Goal: Transaction & Acquisition: Purchase product/service

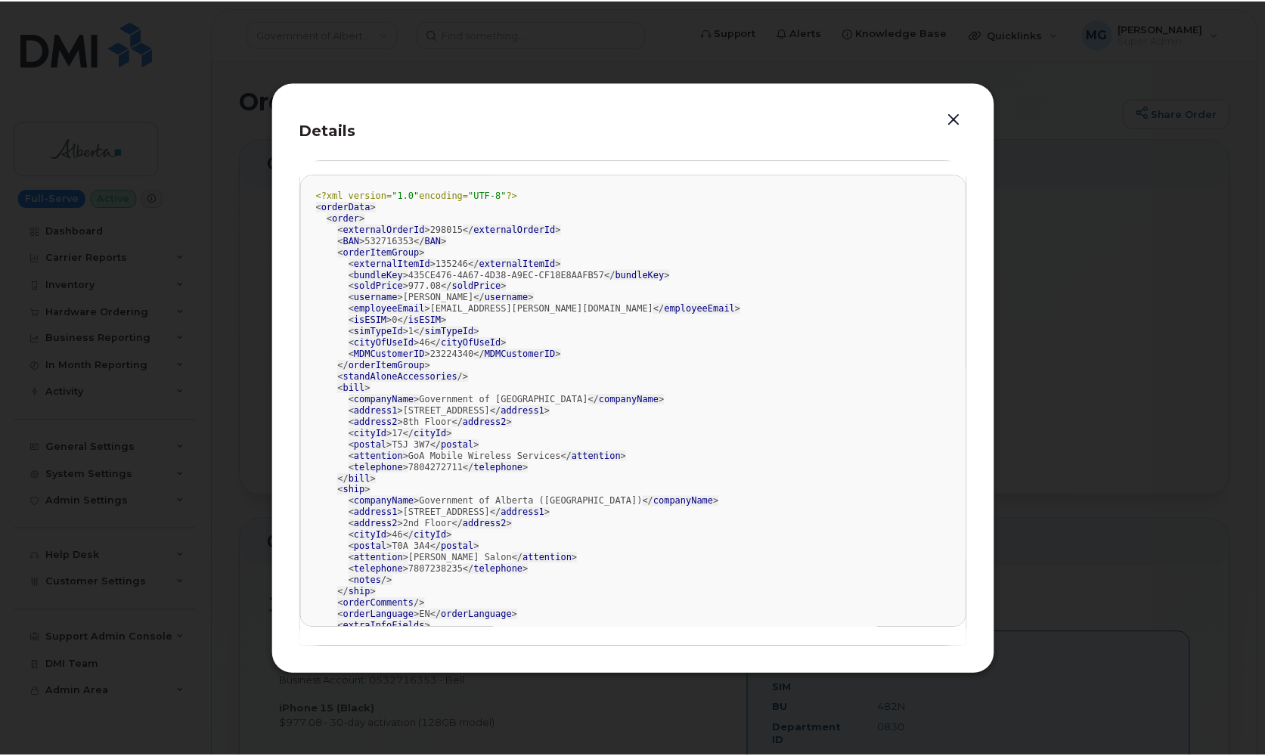
scroll to position [392, 0]
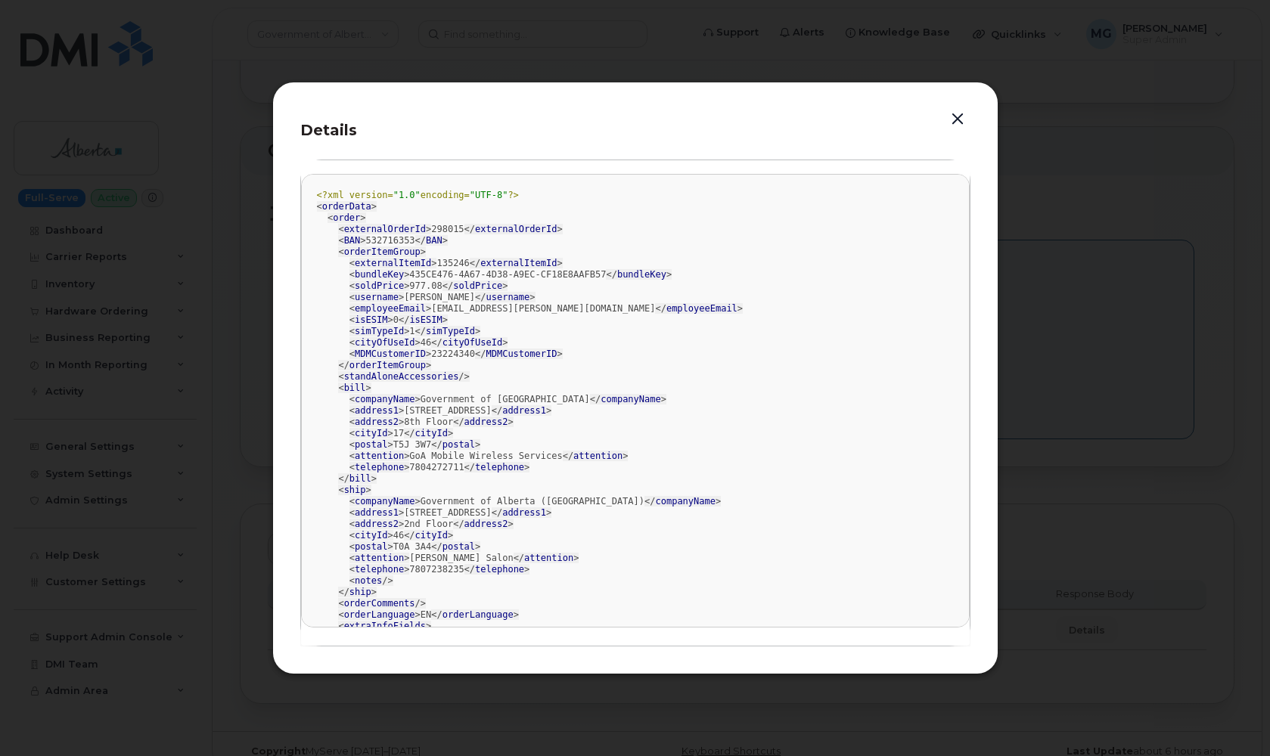
click at [960, 120] on button "button" at bounding box center [957, 119] width 23 height 21
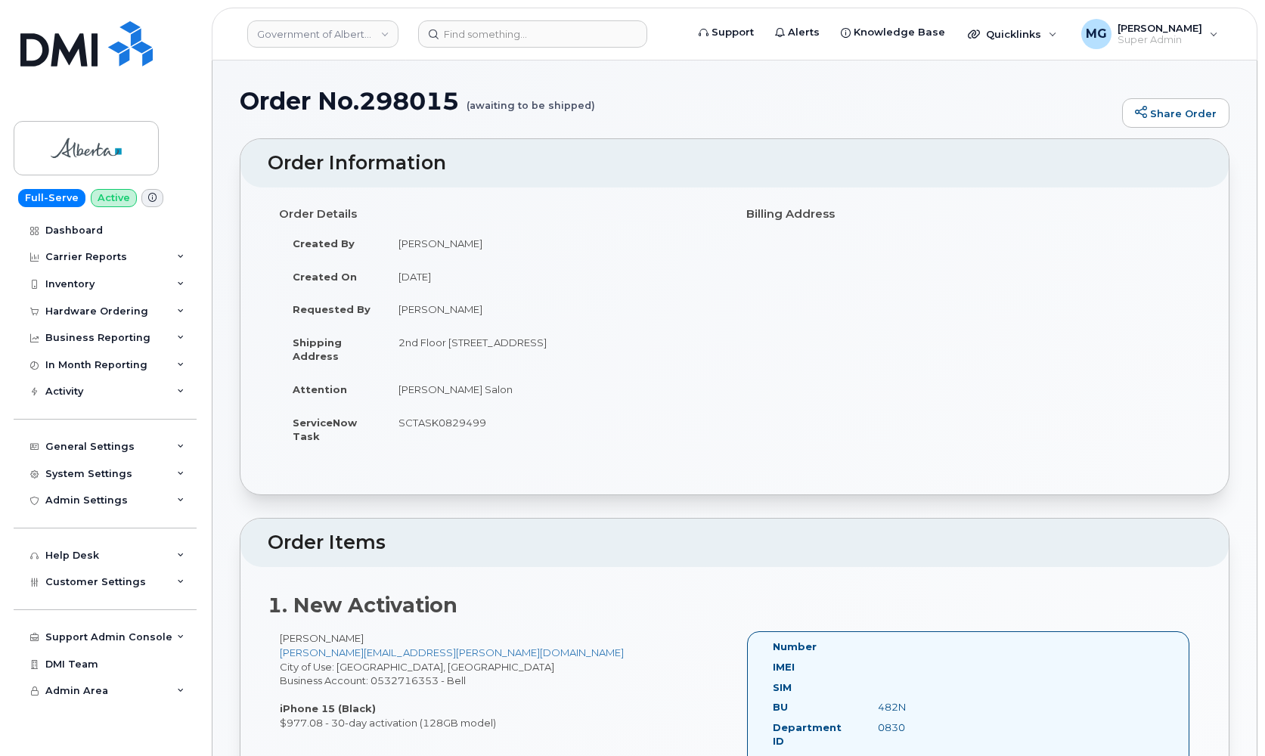
scroll to position [4, 0]
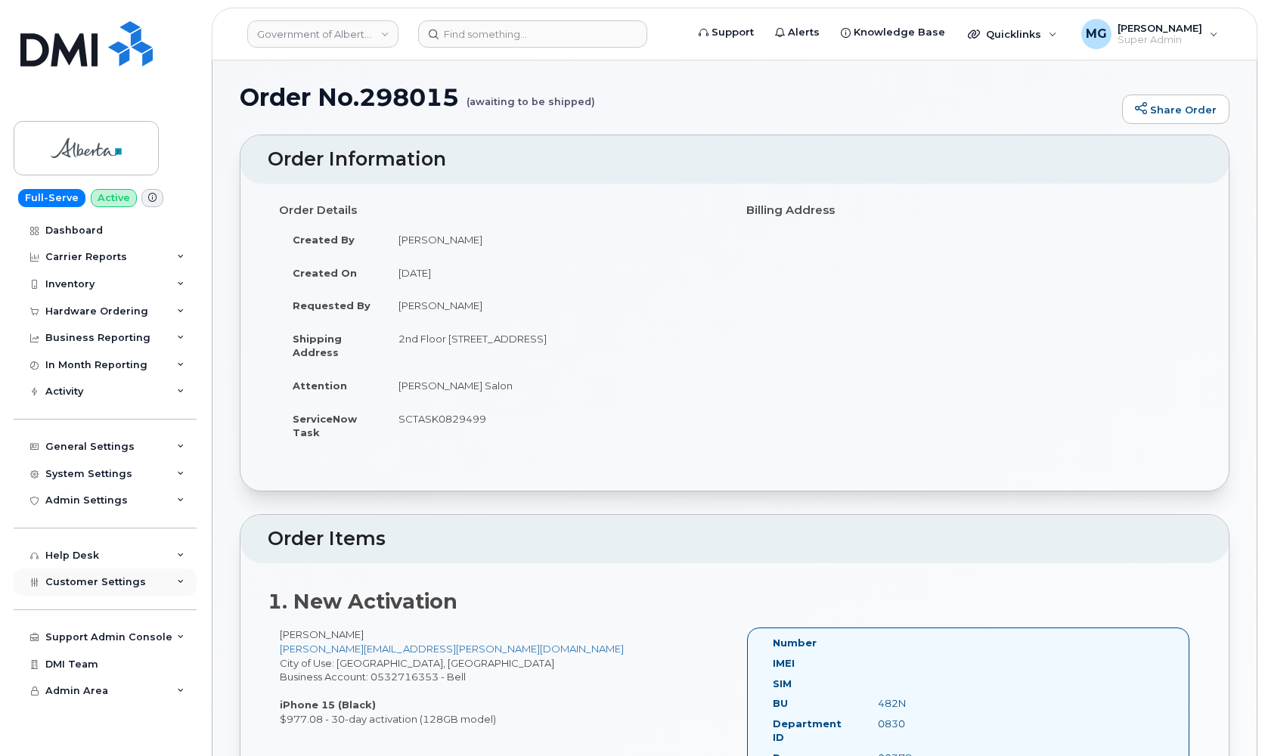
click at [83, 570] on div "Customer Settings" at bounding box center [105, 582] width 183 height 27
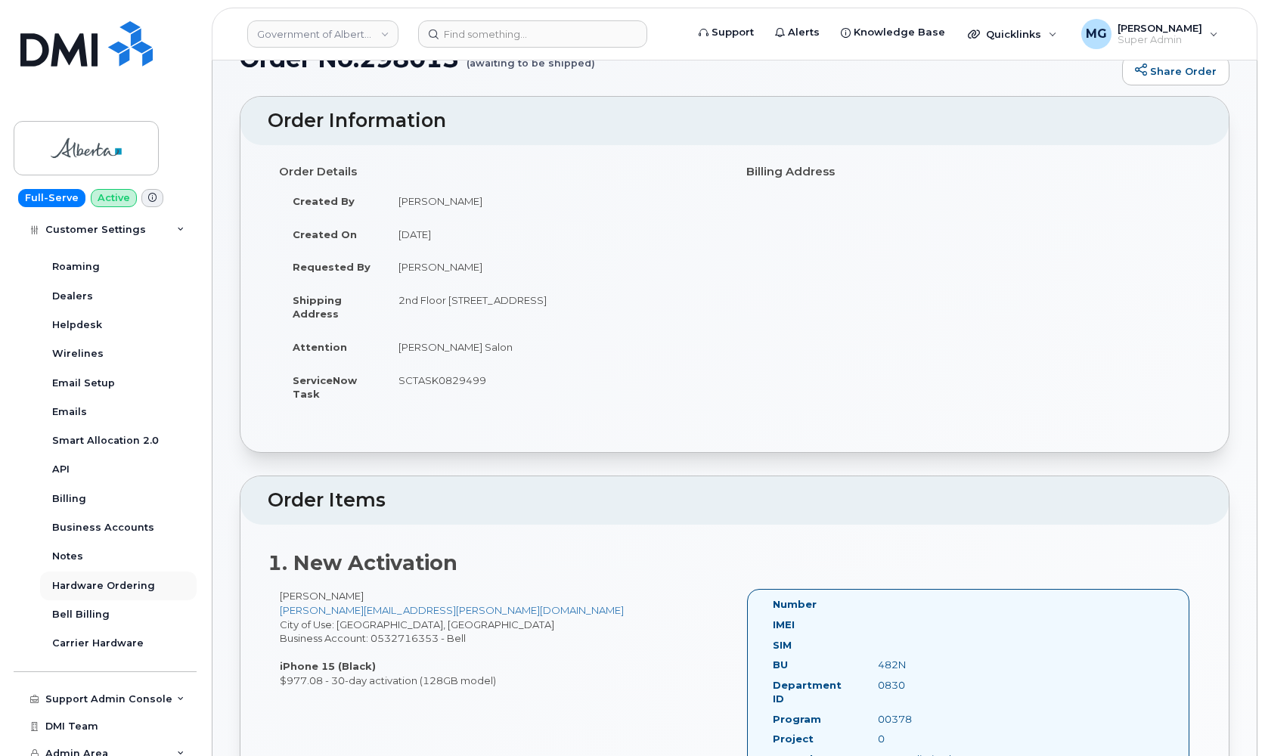
scroll to position [46, 0]
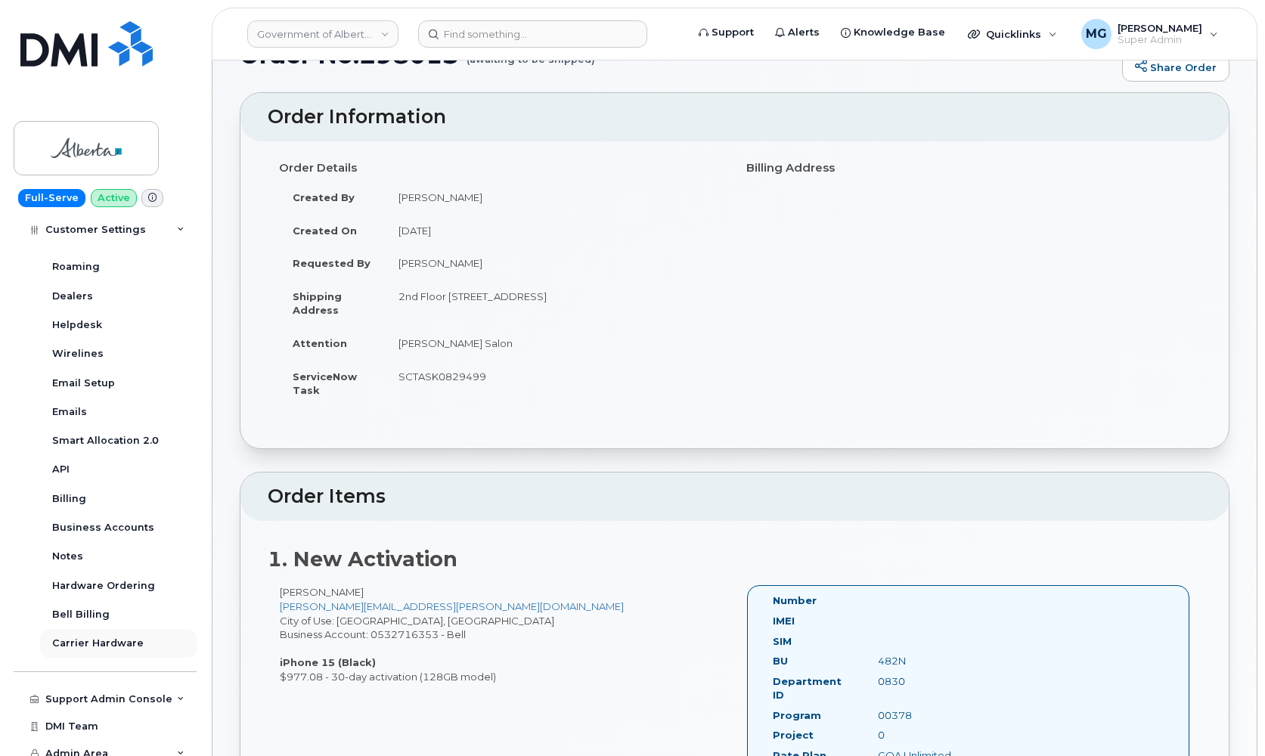
click at [88, 637] on div "Carrier Hardware" at bounding box center [97, 644] width 91 height 14
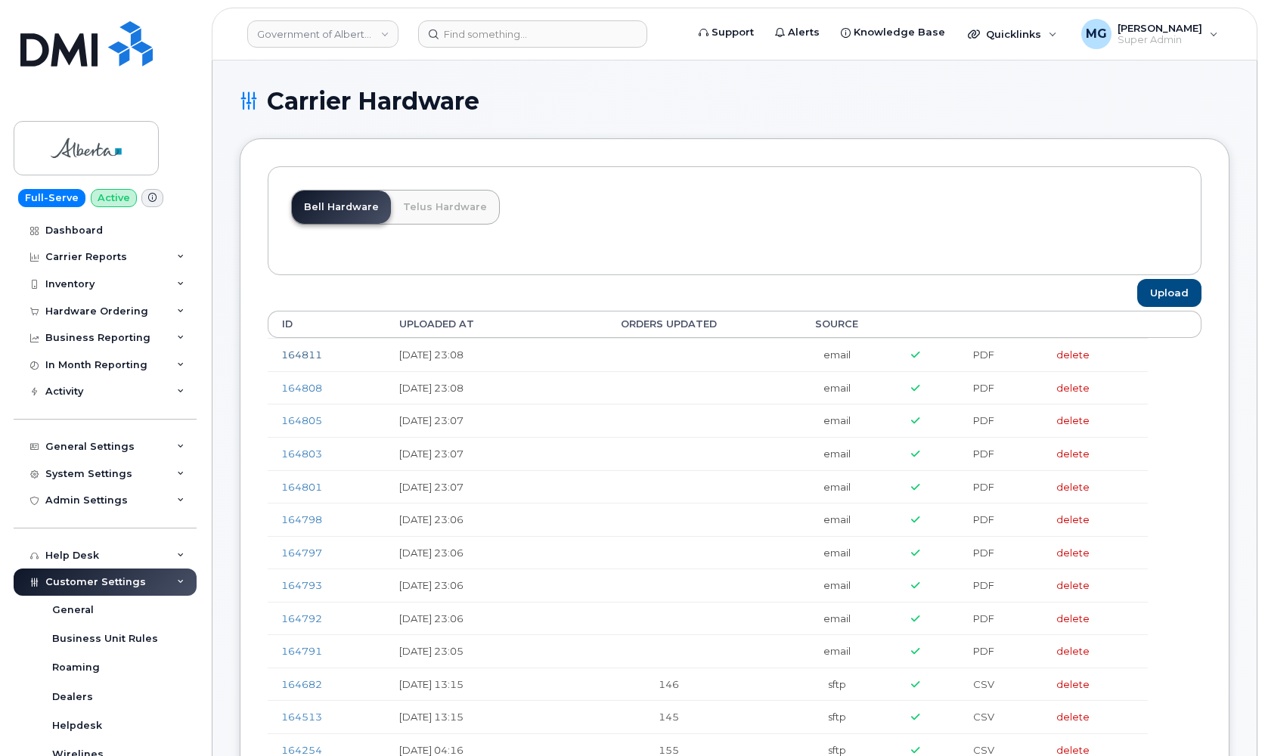
click at [299, 353] on link "164811" at bounding box center [301, 355] width 41 height 12
click at [505, 35] on input at bounding box center [532, 33] width 229 height 27
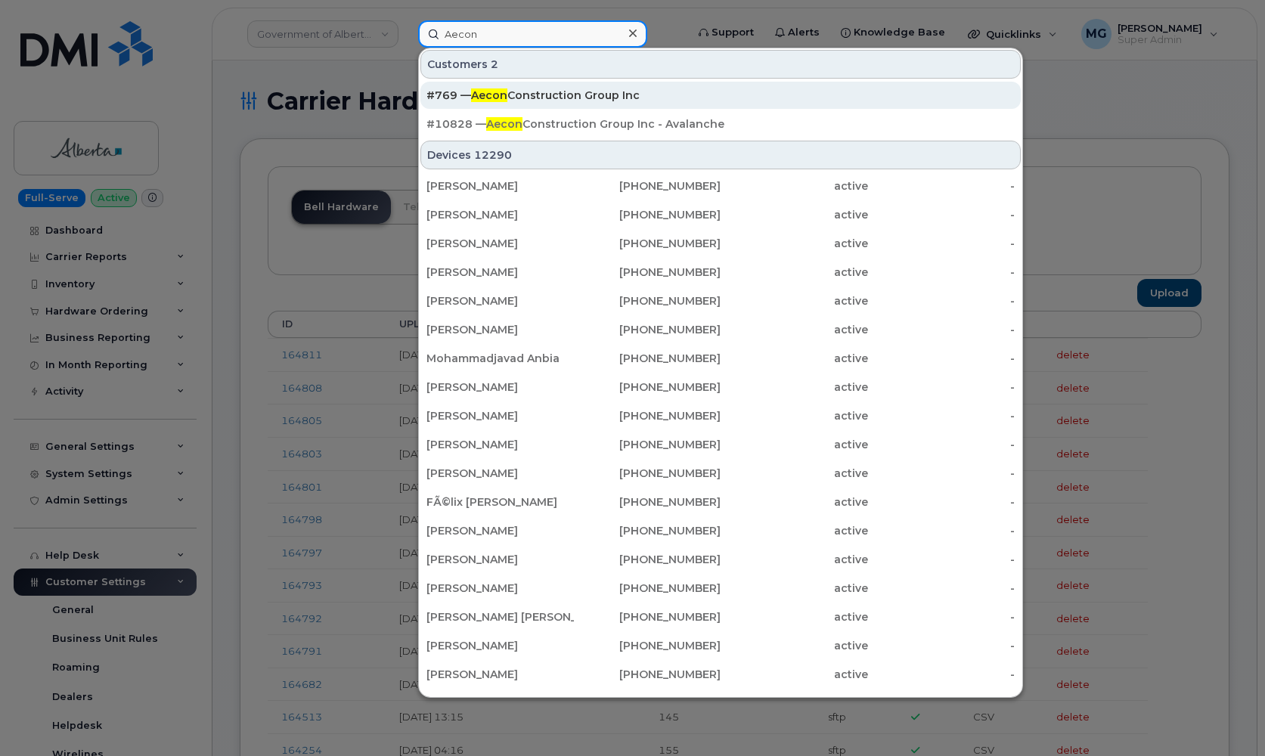
type input "Aecon"
click at [493, 95] on span "Aecon" at bounding box center [489, 95] width 36 height 14
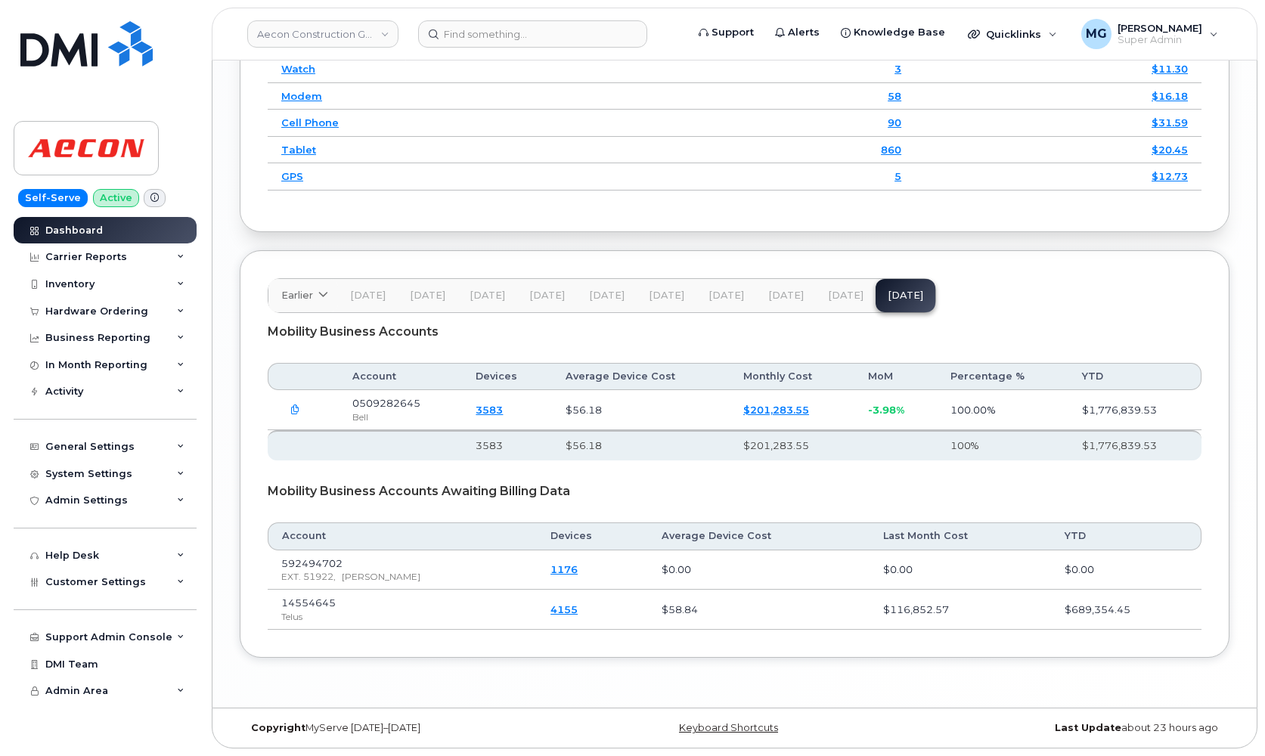
scroll to position [2093, 0]
click at [498, 410] on link "3583" at bounding box center [489, 410] width 27 height 12
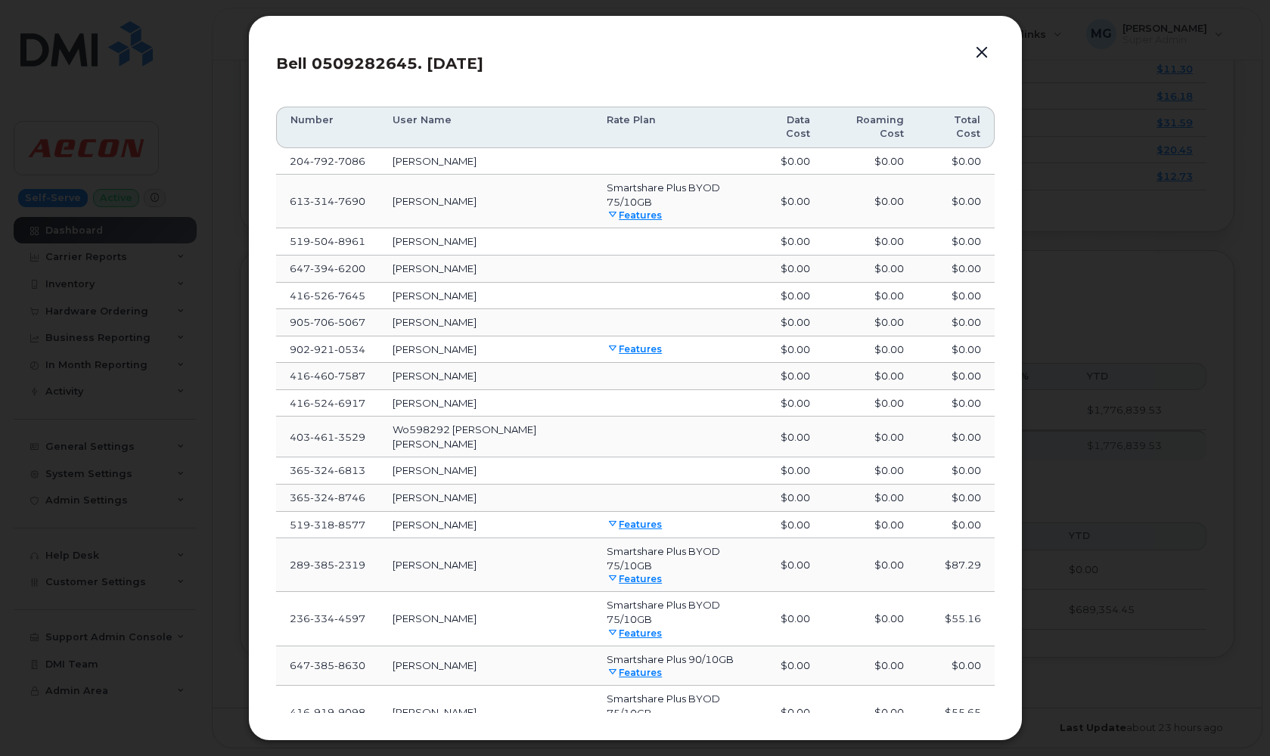
click at [980, 55] on button "button" at bounding box center [981, 52] width 23 height 21
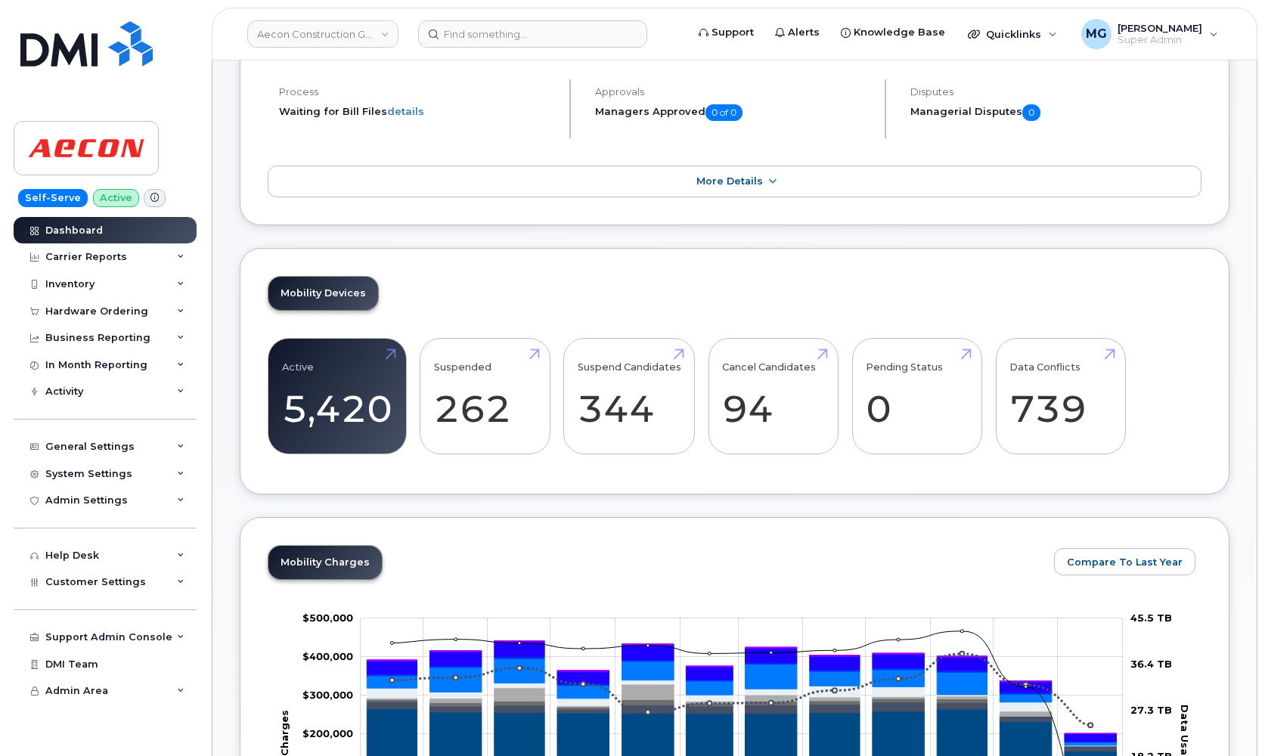
scroll to position [133, 0]
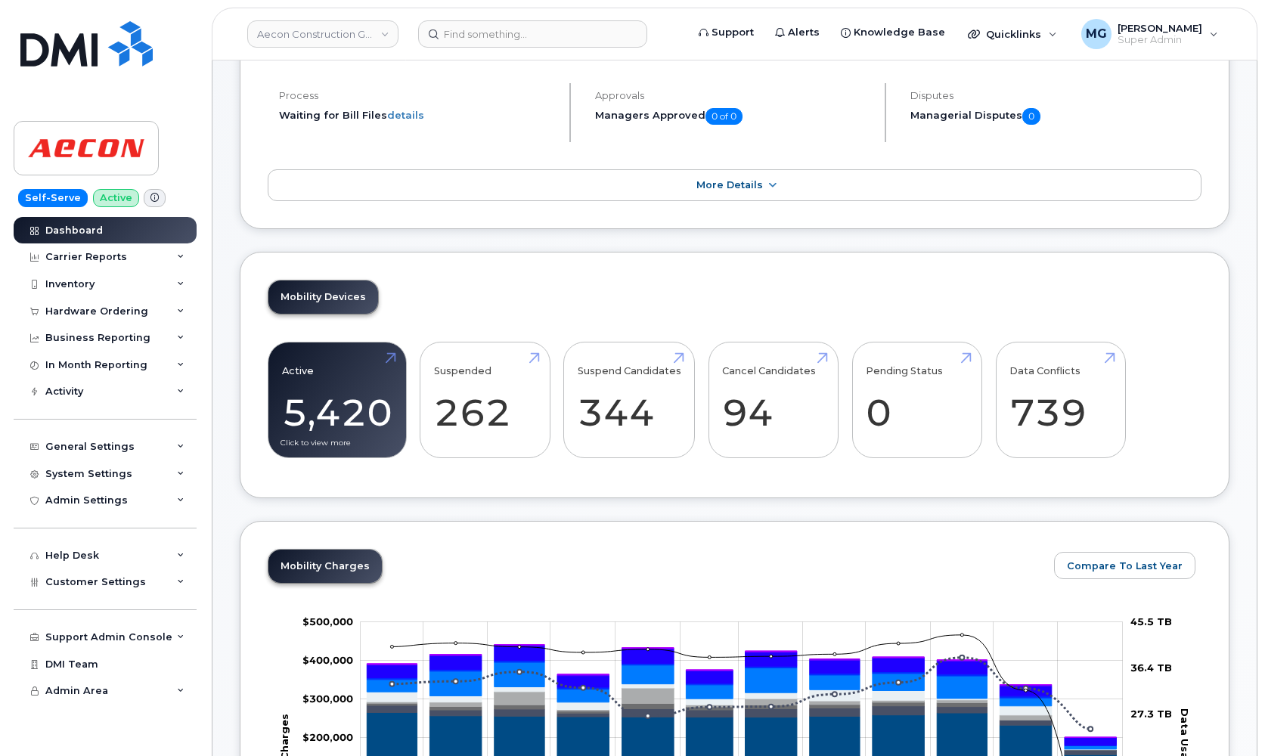
click at [324, 392] on link "Active 5,420 -17%" at bounding box center [337, 400] width 110 height 100
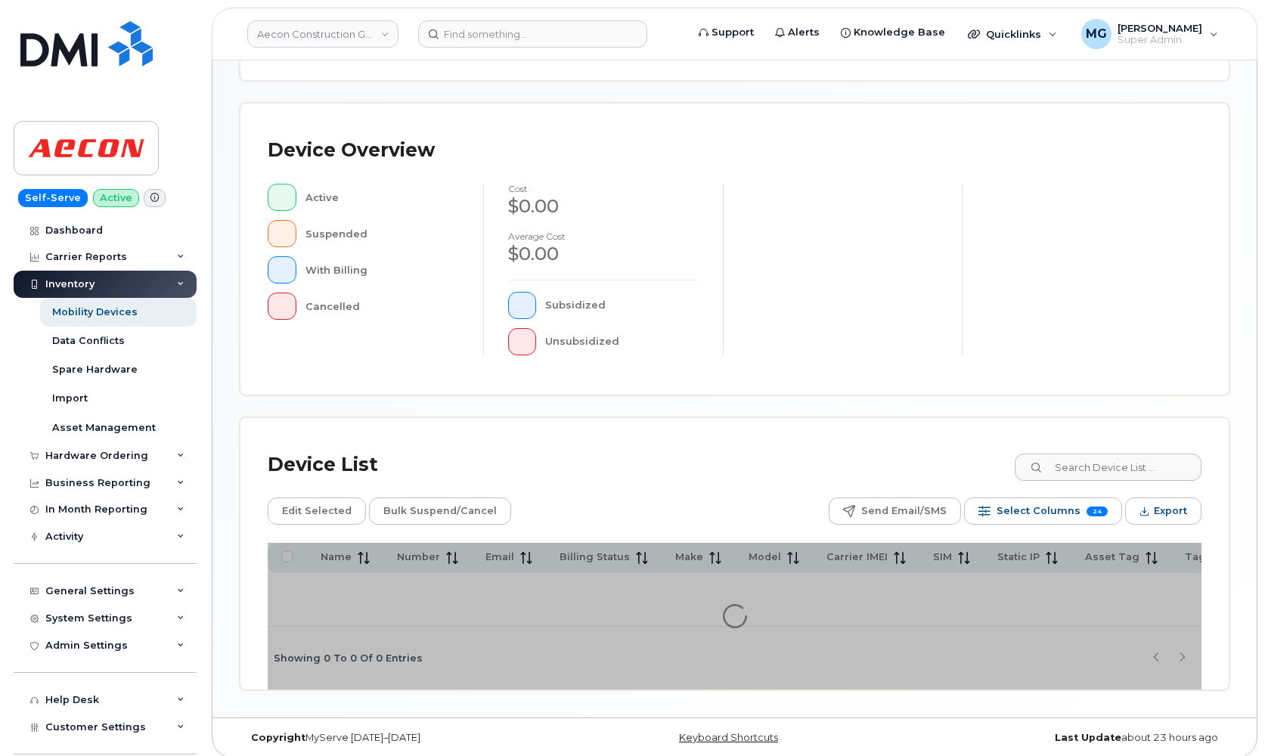
scroll to position [273, 0]
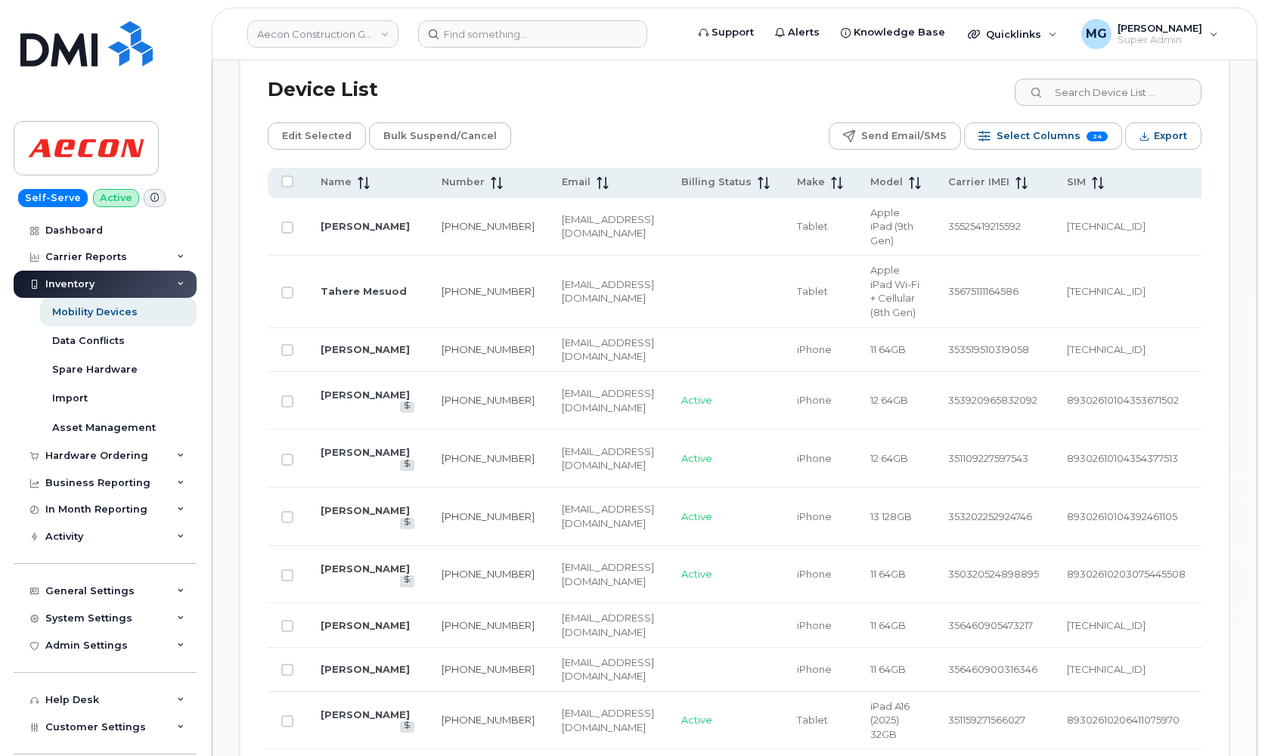
scroll to position [743, 0]
click at [442, 405] on link "204-232-2954" at bounding box center [488, 399] width 93 height 12
click at [297, 31] on link "Aecon Construction Group Inc" at bounding box center [322, 33] width 151 height 27
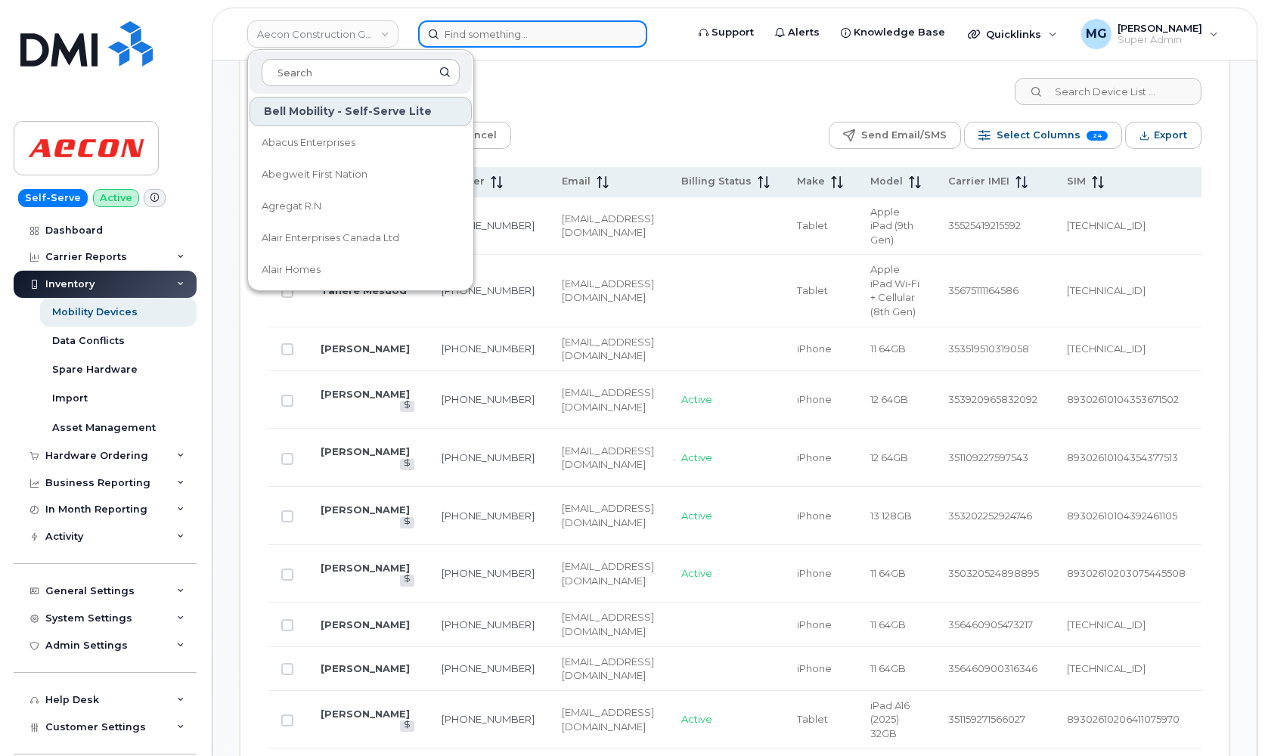
click at [467, 33] on input at bounding box center [532, 33] width 229 height 27
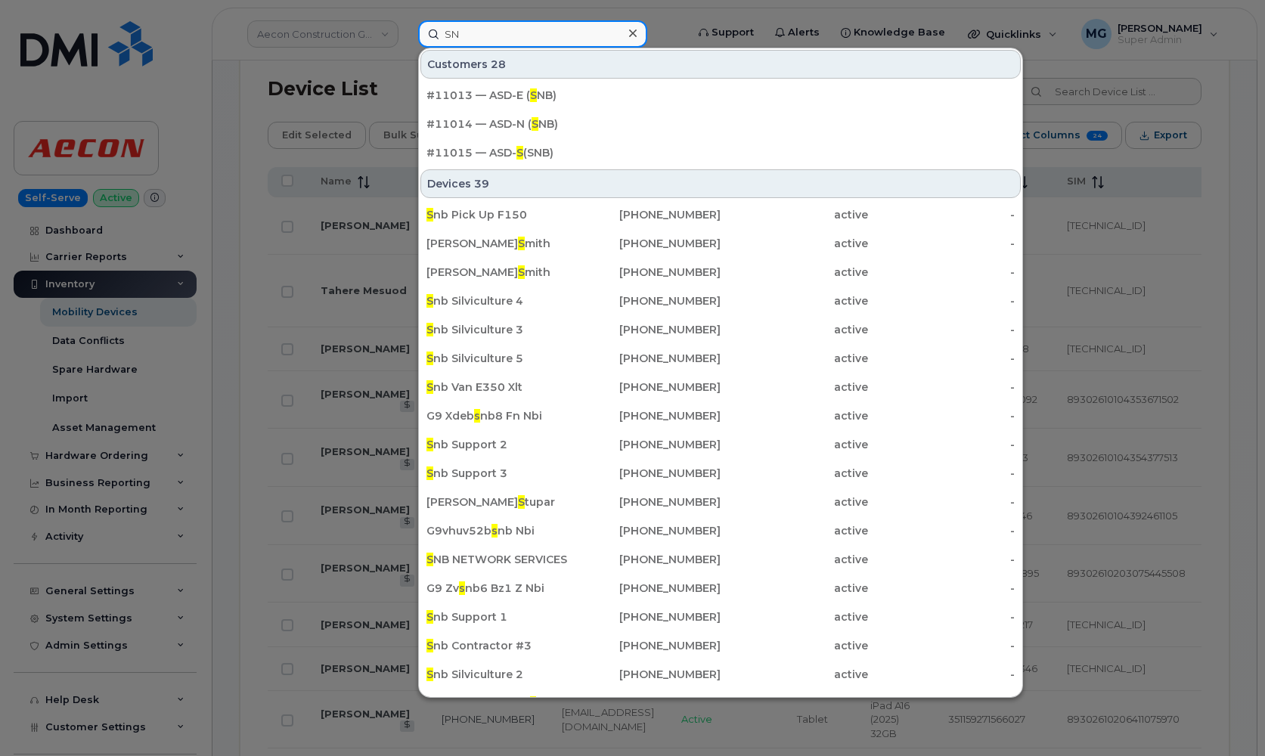
type input "S"
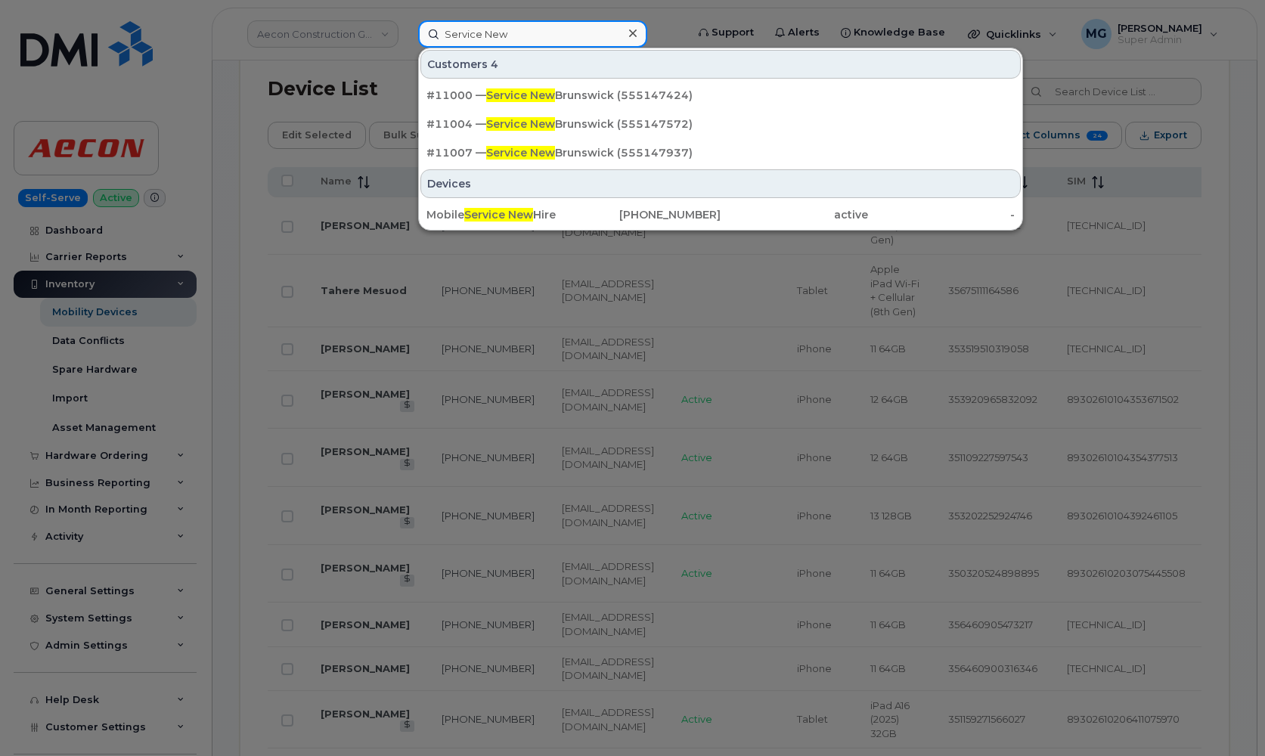
type input "Service New"
click at [367, 36] on div at bounding box center [632, 378] width 1265 height 756
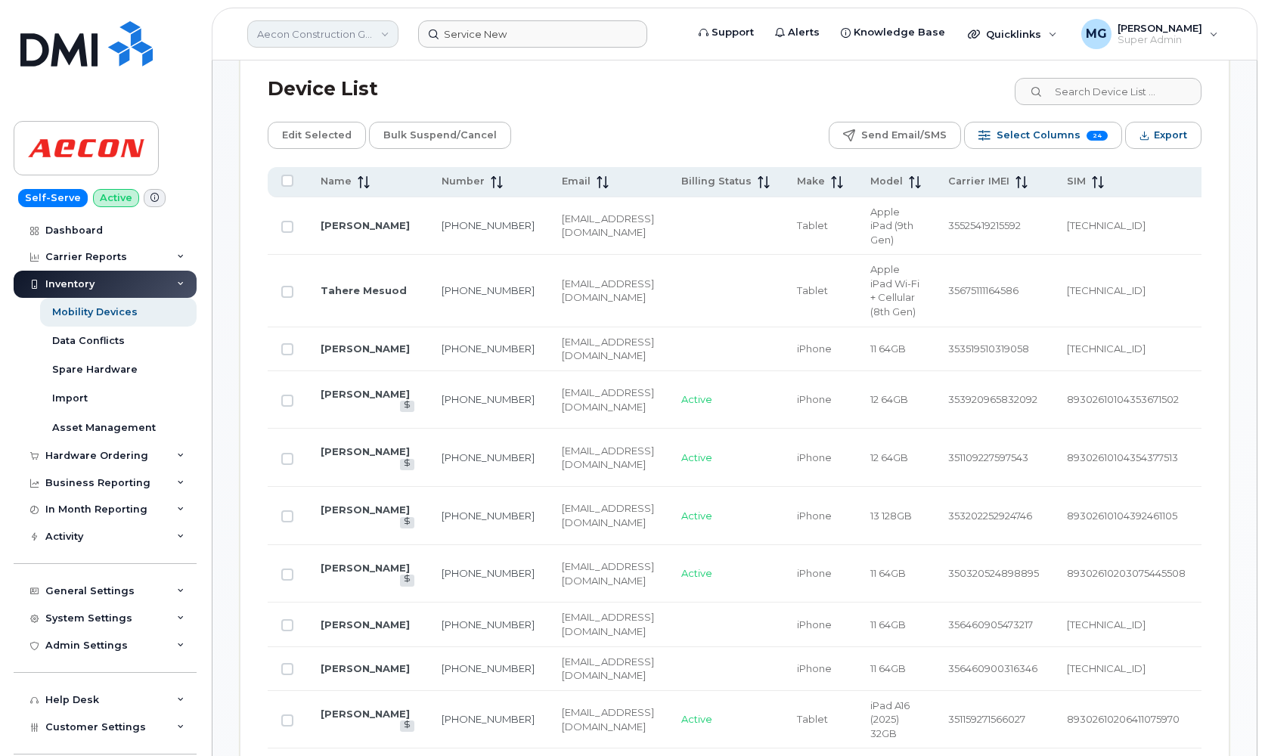
click at [382, 35] on link "Aecon Construction Group Inc" at bounding box center [322, 33] width 151 height 27
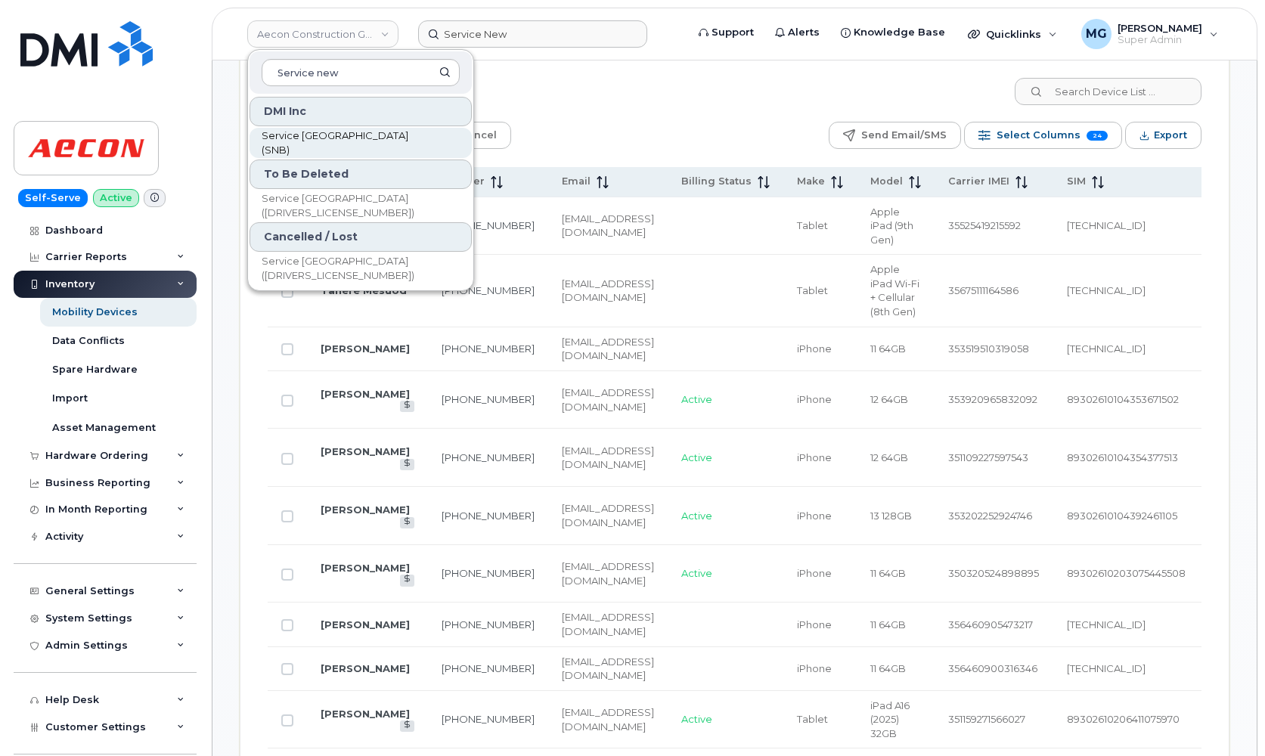
type input "Service new"
click at [289, 140] on span "Service [GEOGRAPHIC_DATA] (SNB)" at bounding box center [349, 143] width 174 height 29
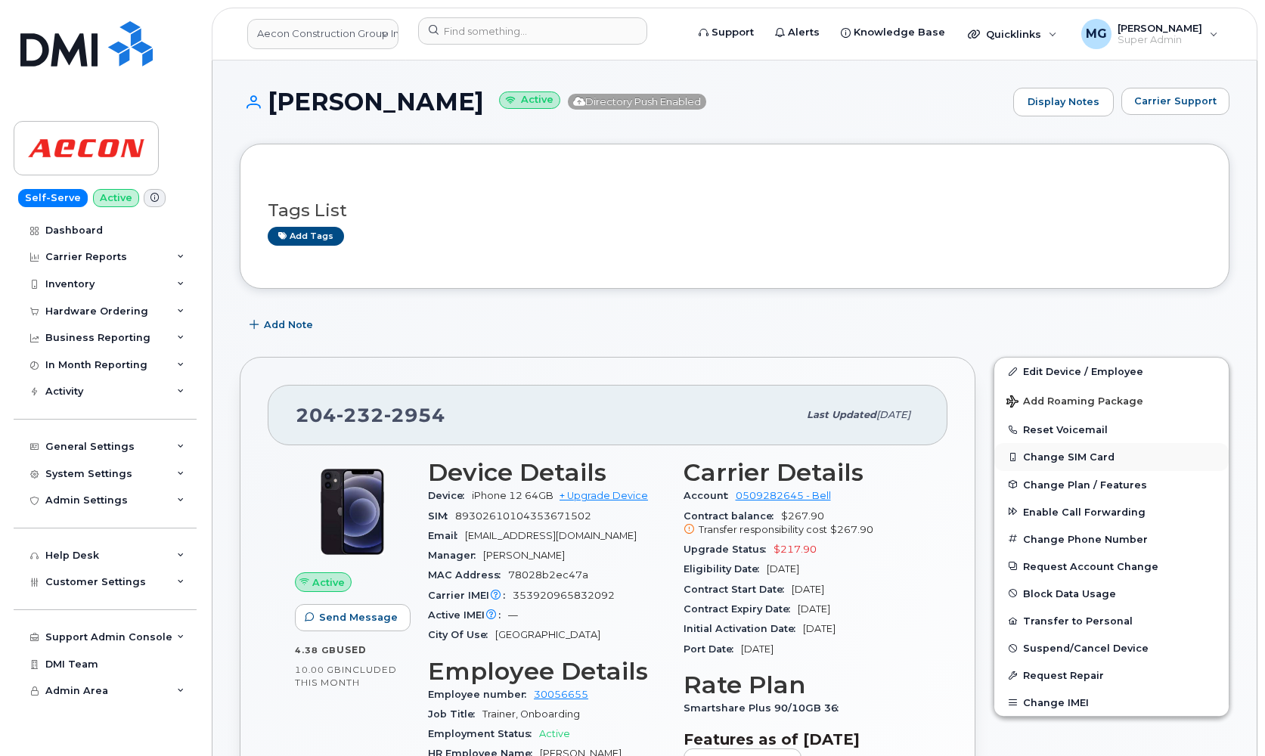
click at [1035, 455] on button "Change SIM Card" at bounding box center [1111, 456] width 234 height 27
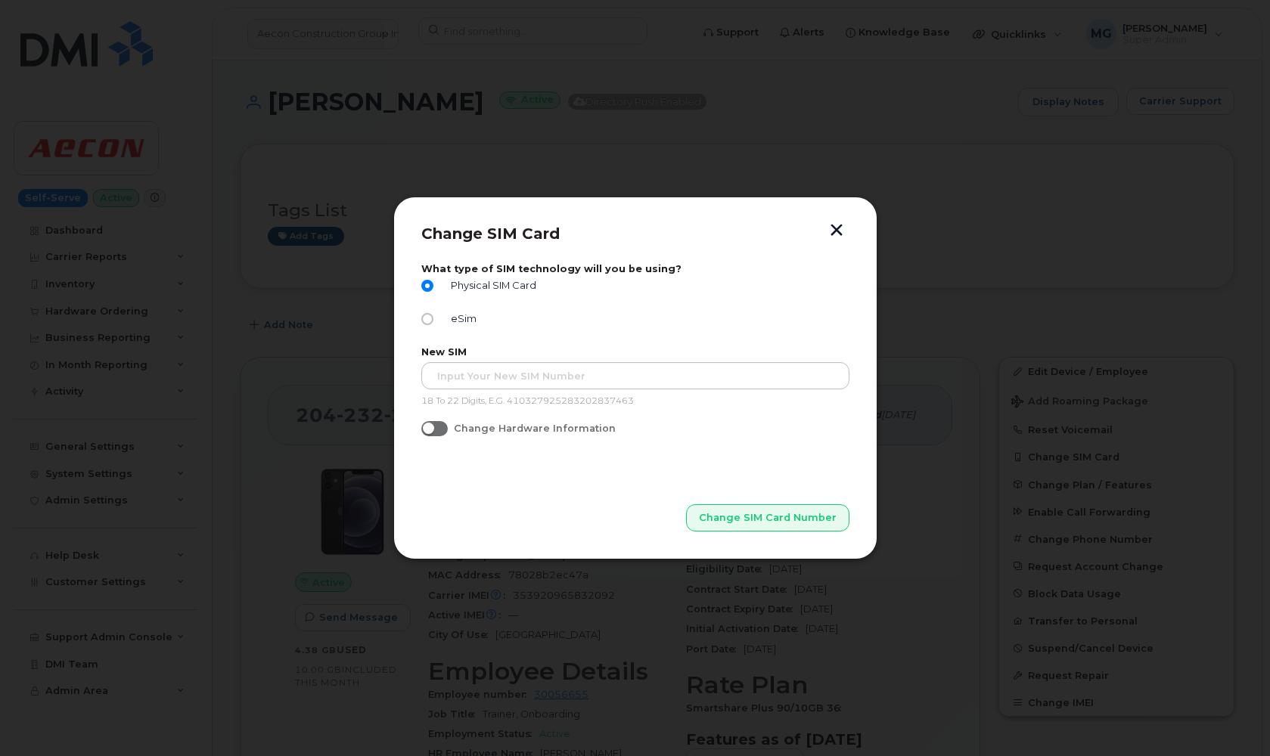
click at [834, 233] on button "button" at bounding box center [836, 232] width 23 height 16
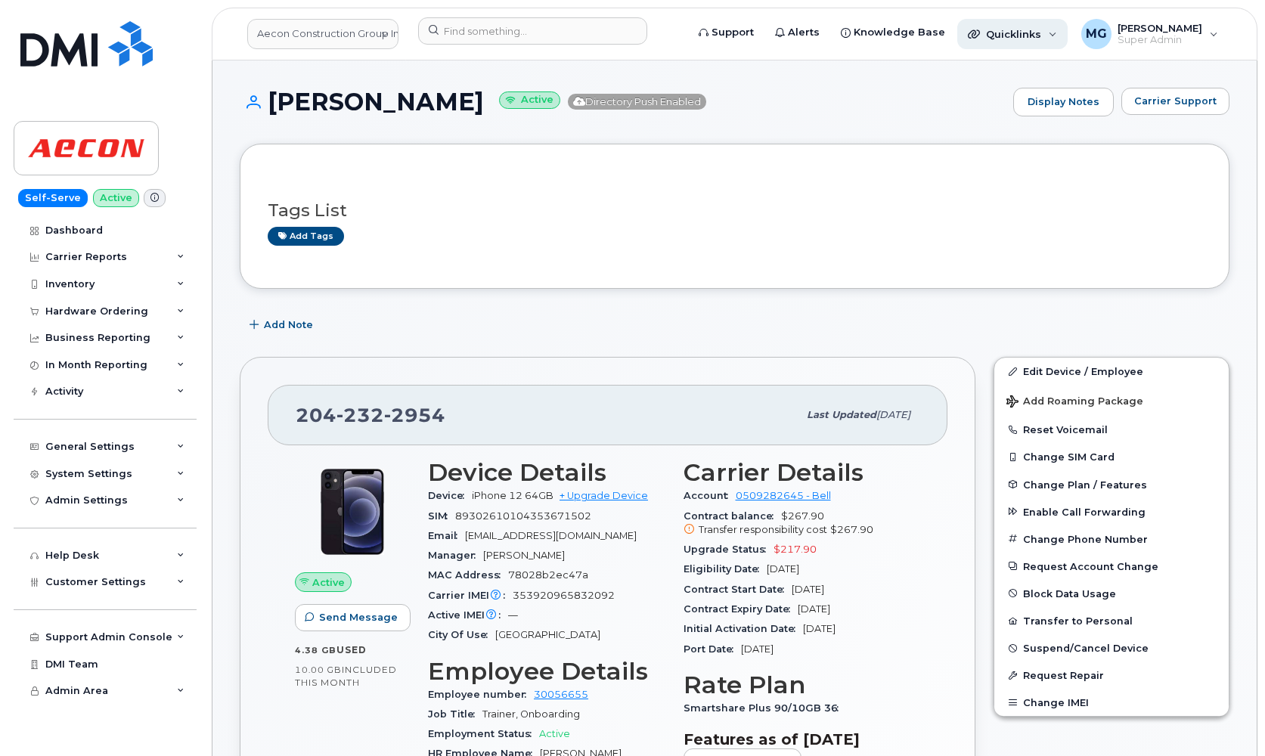
click at [1021, 36] on span "Quicklinks" at bounding box center [1013, 34] width 55 height 12
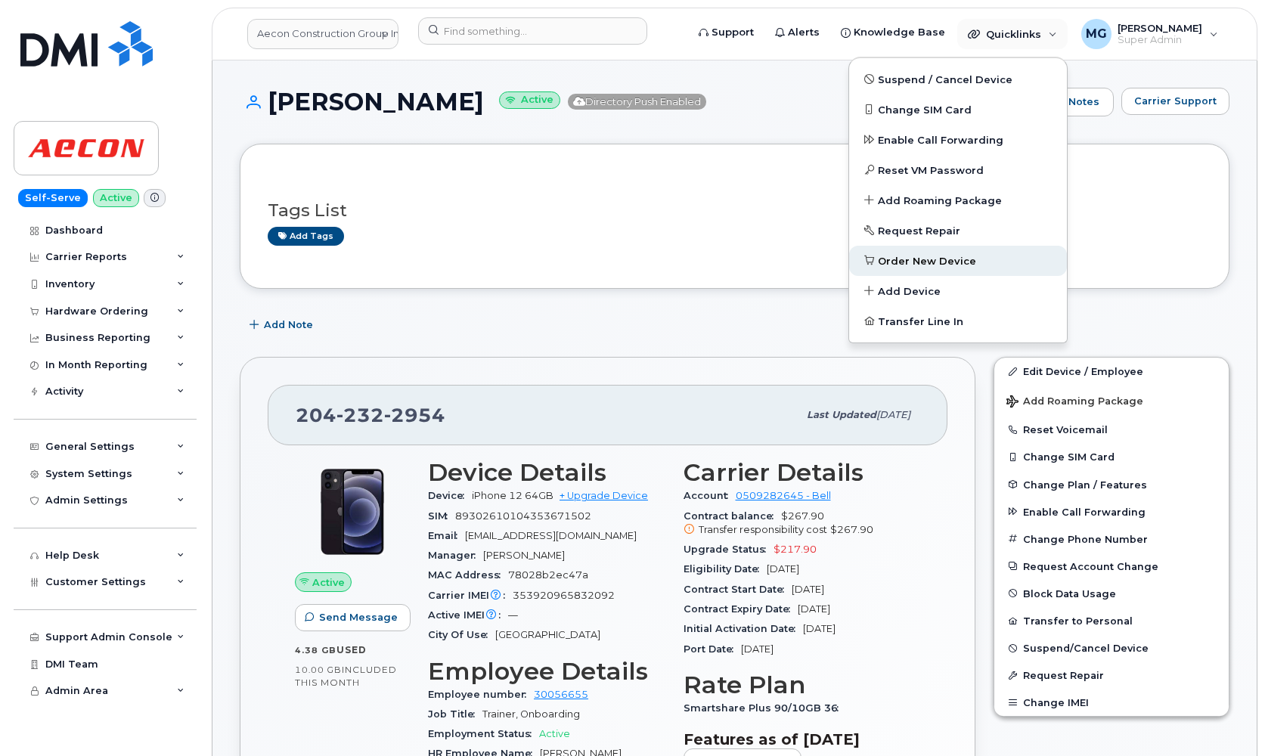
click at [931, 261] on span "Order New Device" at bounding box center [927, 261] width 98 height 15
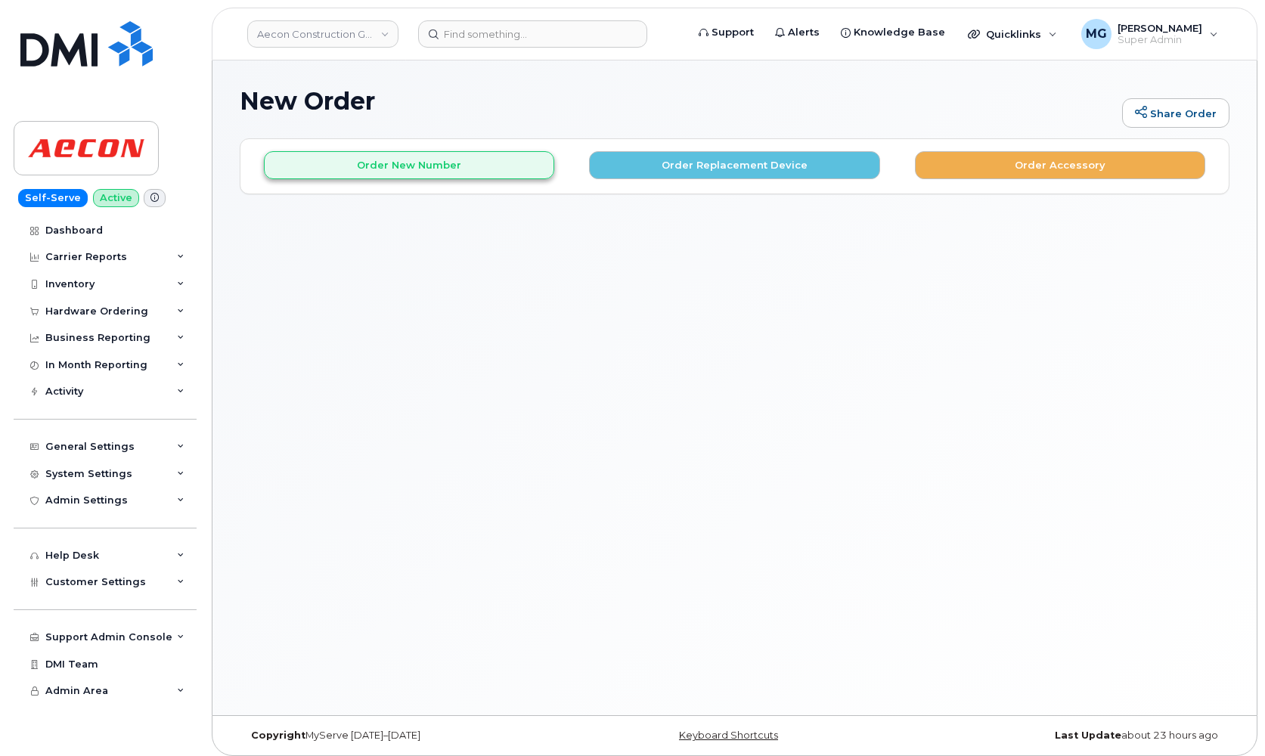
click at [467, 161] on button "Order New Number" at bounding box center [409, 165] width 290 height 28
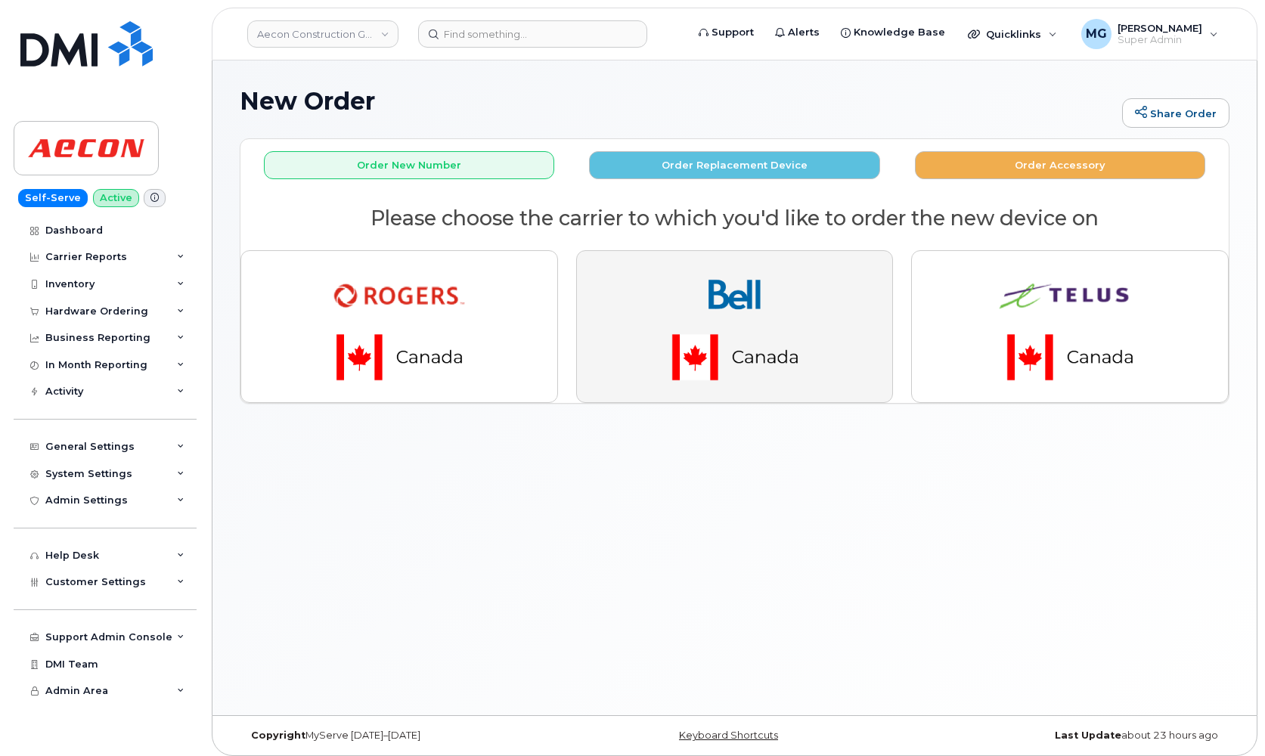
click at [823, 390] on img "button" at bounding box center [735, 326] width 212 height 127
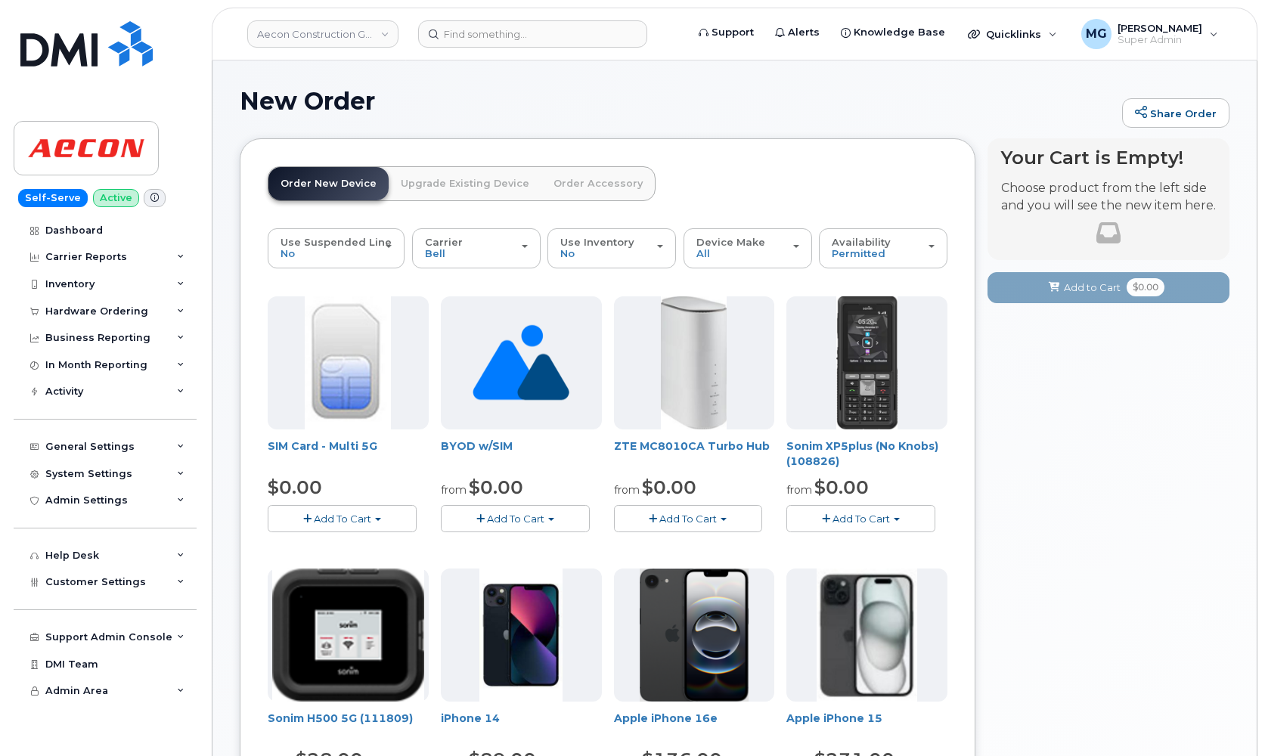
click at [523, 513] on span "Add To Cart" at bounding box center [515, 519] width 57 height 12
click at [523, 559] on link "$0.00 - 30-Day Activation" at bounding box center [523, 565] width 157 height 19
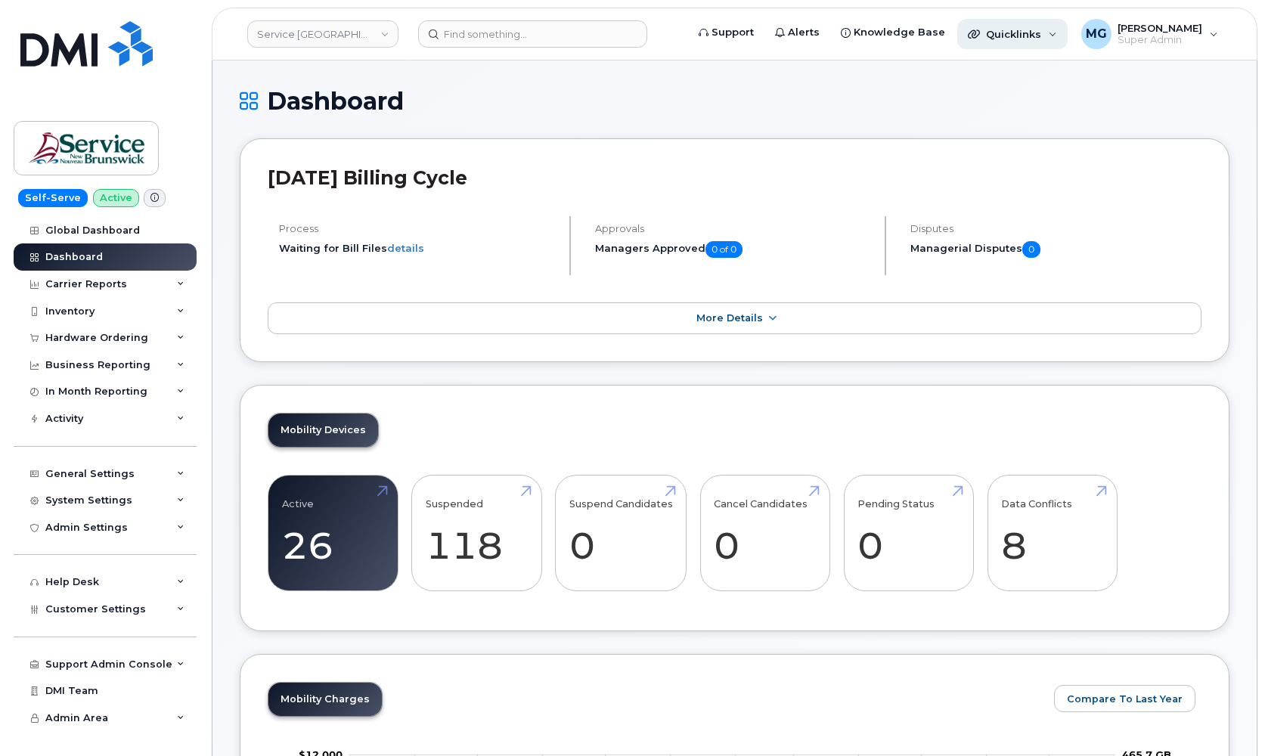
click at [1039, 34] on div "Quicklinks" at bounding box center [1012, 34] width 110 height 30
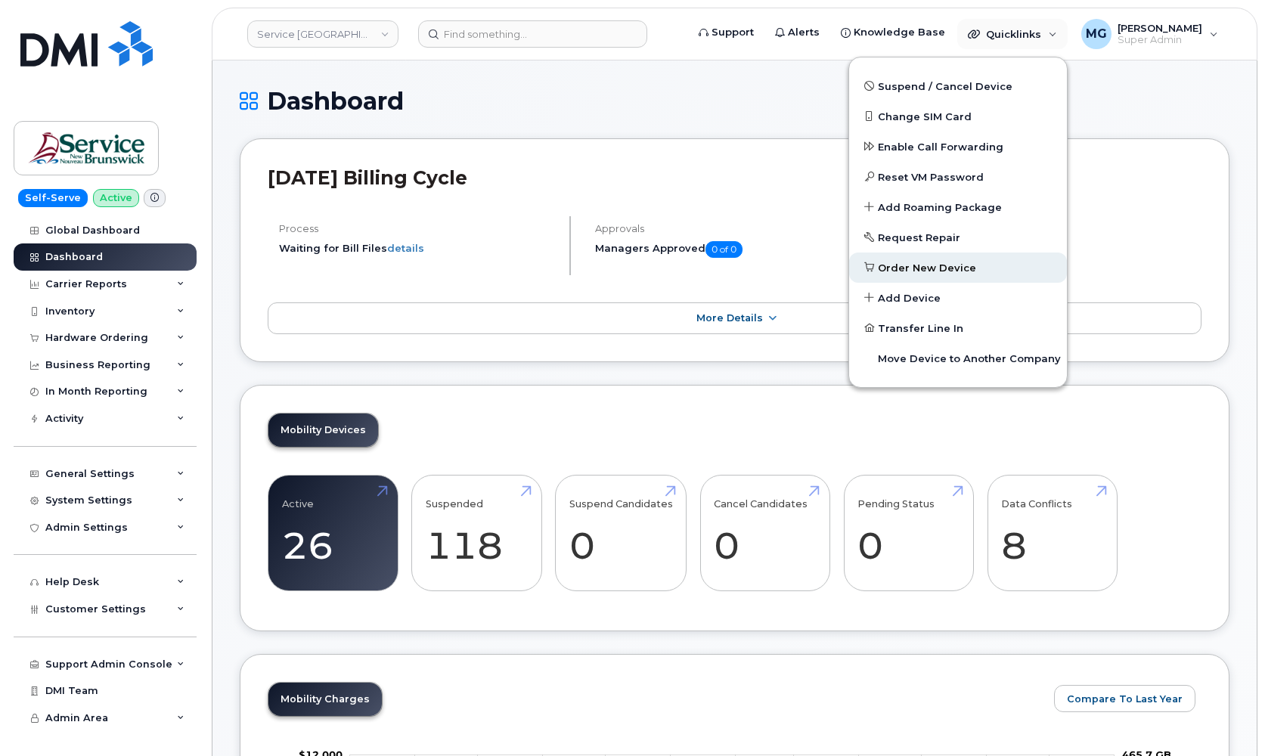
click at [886, 265] on span "Order New Device" at bounding box center [927, 268] width 98 height 15
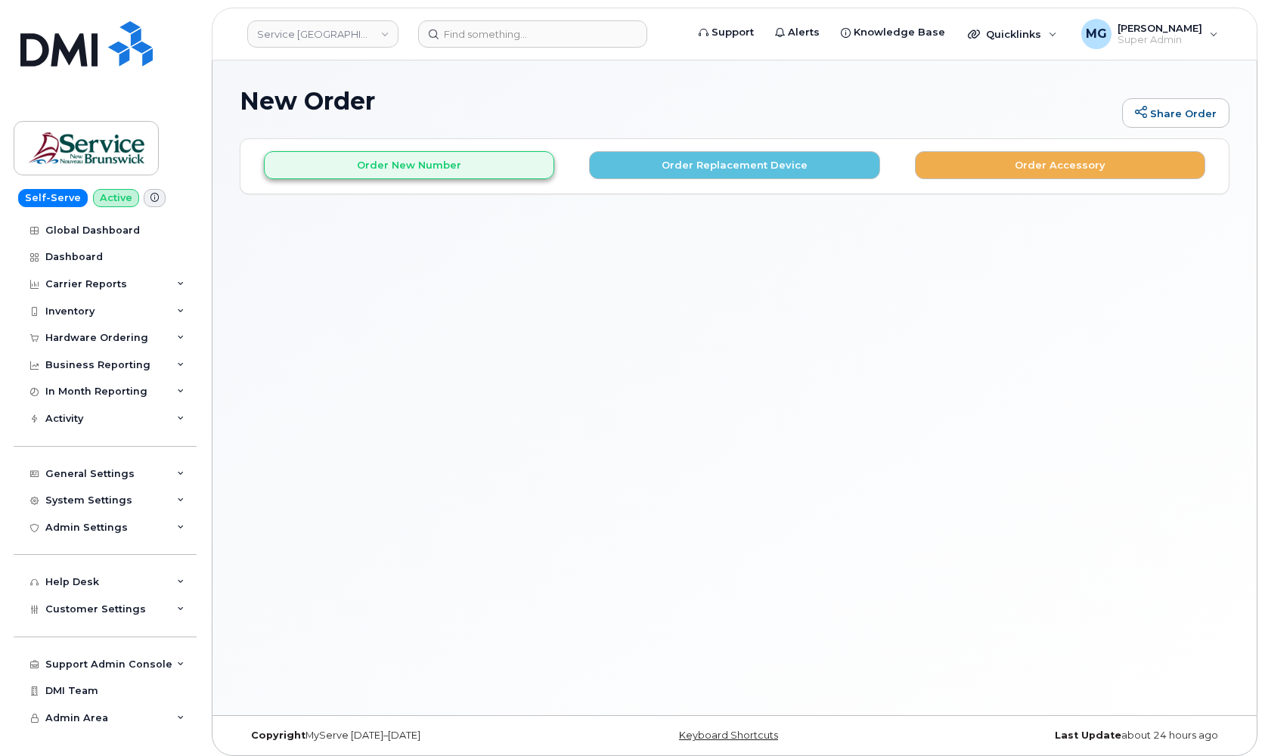
click at [477, 171] on button "Order New Number" at bounding box center [409, 165] width 290 height 28
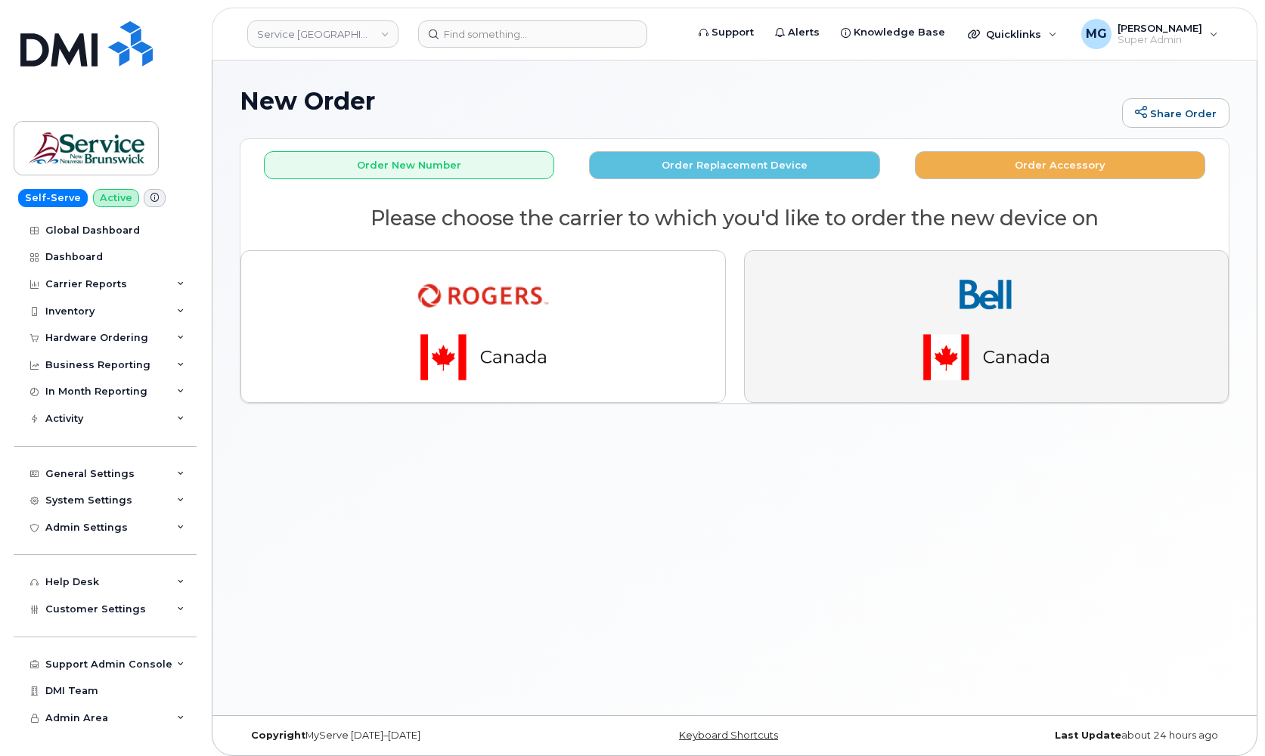
click at [930, 306] on img "button" at bounding box center [986, 326] width 212 height 127
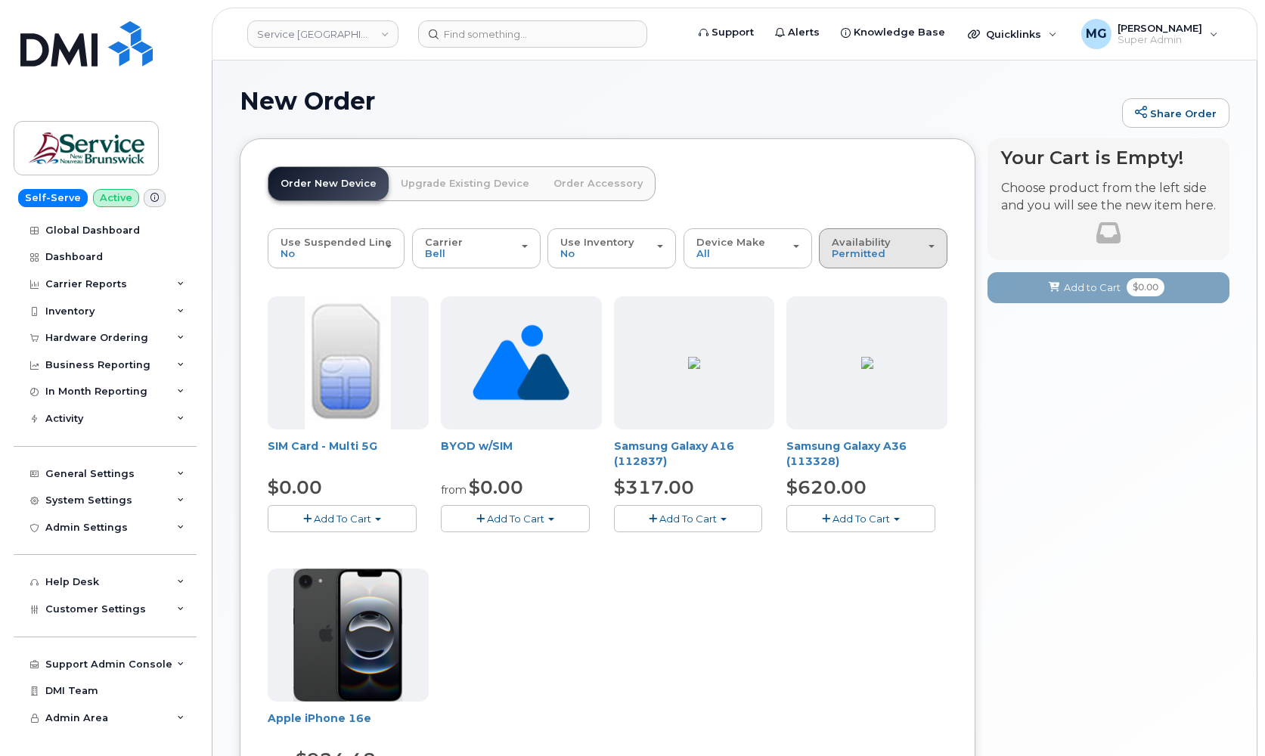
click at [882, 247] on span "Availability" at bounding box center [861, 242] width 59 height 12
click at [846, 302] on label "All" at bounding box center [839, 308] width 32 height 18
click at [0, 0] on input "All" at bounding box center [0, 0] width 0 height 0
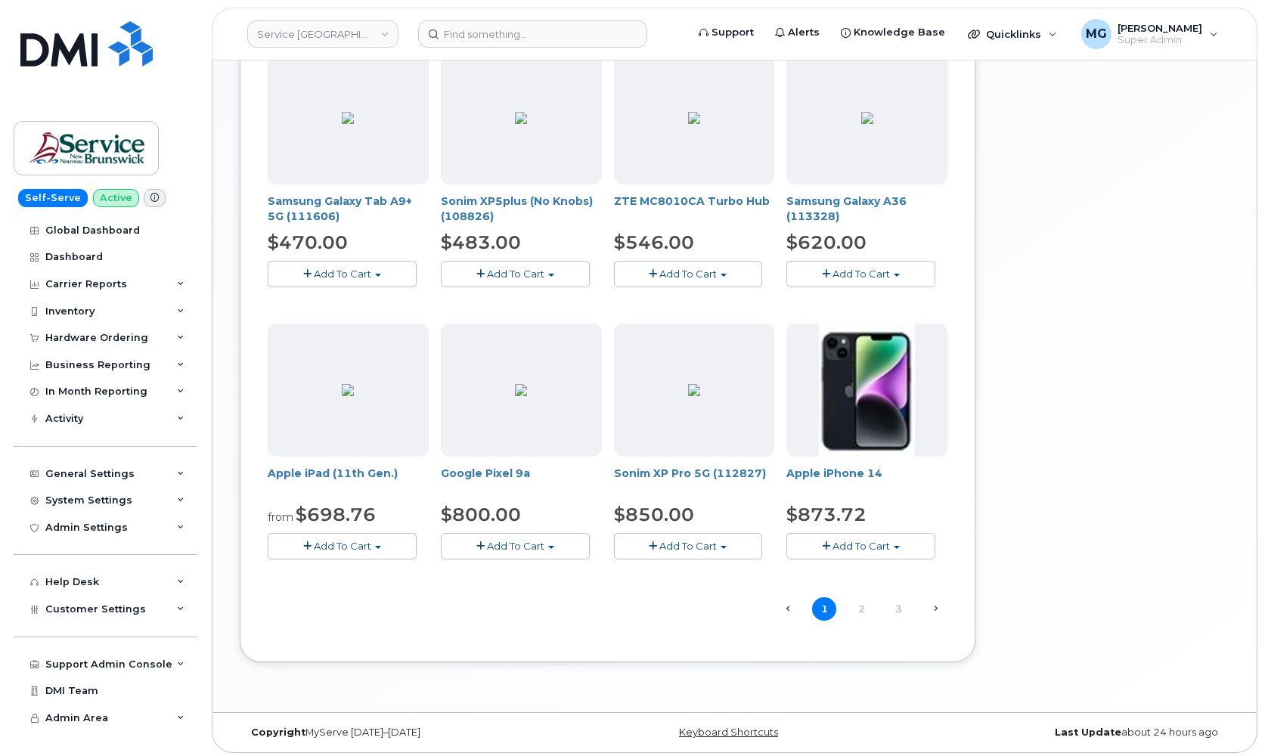
scroll to position [789, 0]
click at [864, 608] on link "2" at bounding box center [861, 609] width 24 height 23
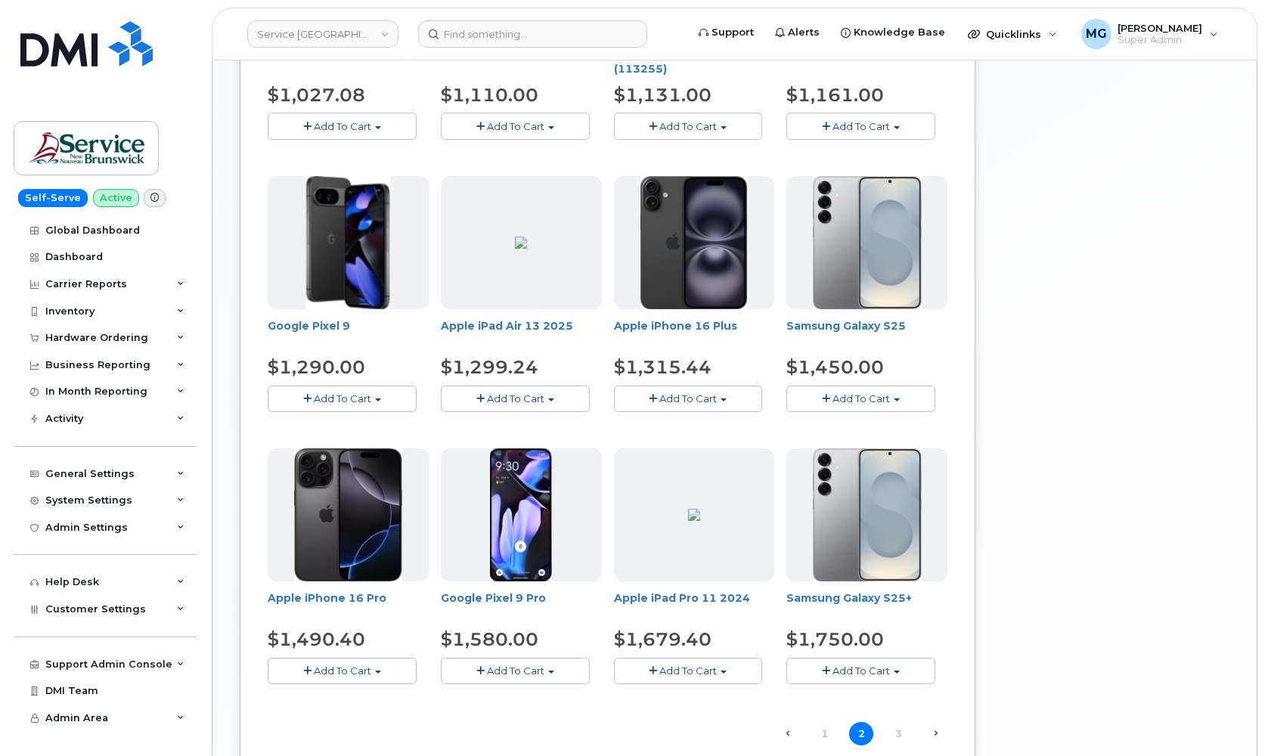
scroll to position [656, 0]
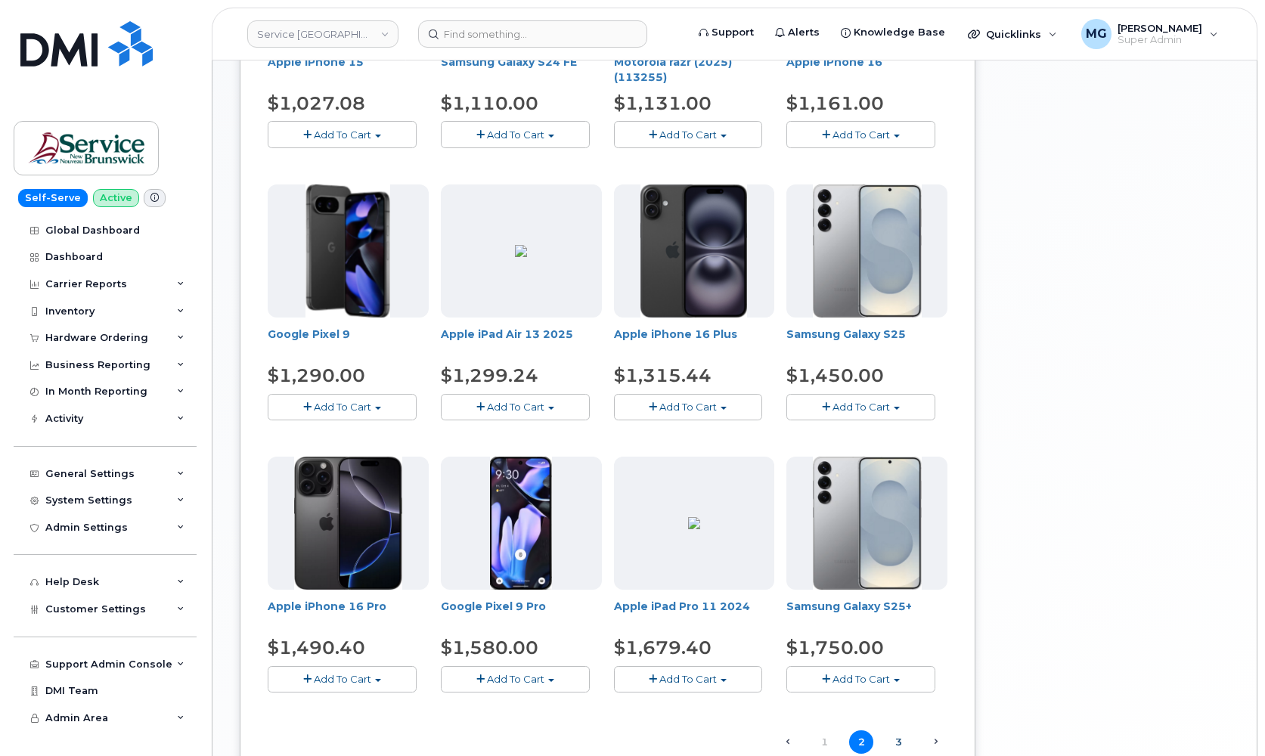
click at [902, 739] on link "3" at bounding box center [898, 741] width 24 height 23
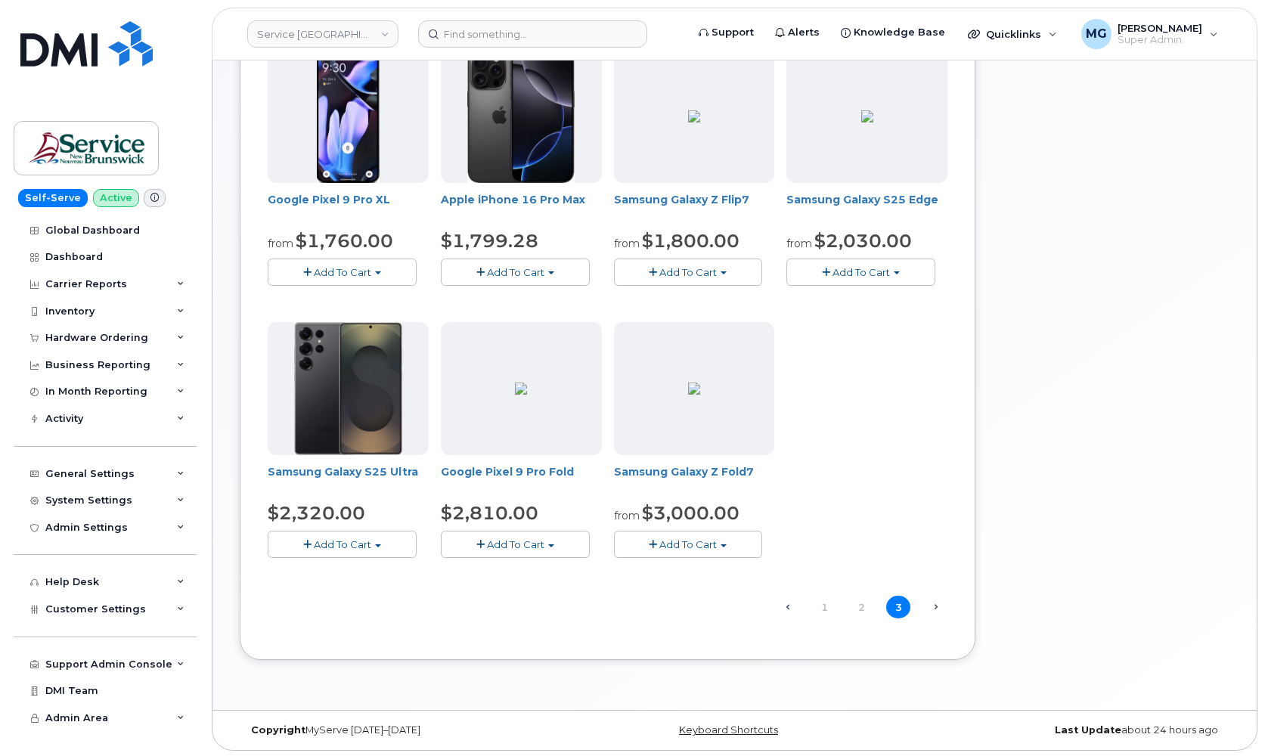
scroll to position [246, 0]
click at [935, 605] on span "Next →" at bounding box center [935, 608] width 24 height 20
click at [827, 606] on link "1" at bounding box center [824, 608] width 24 height 23
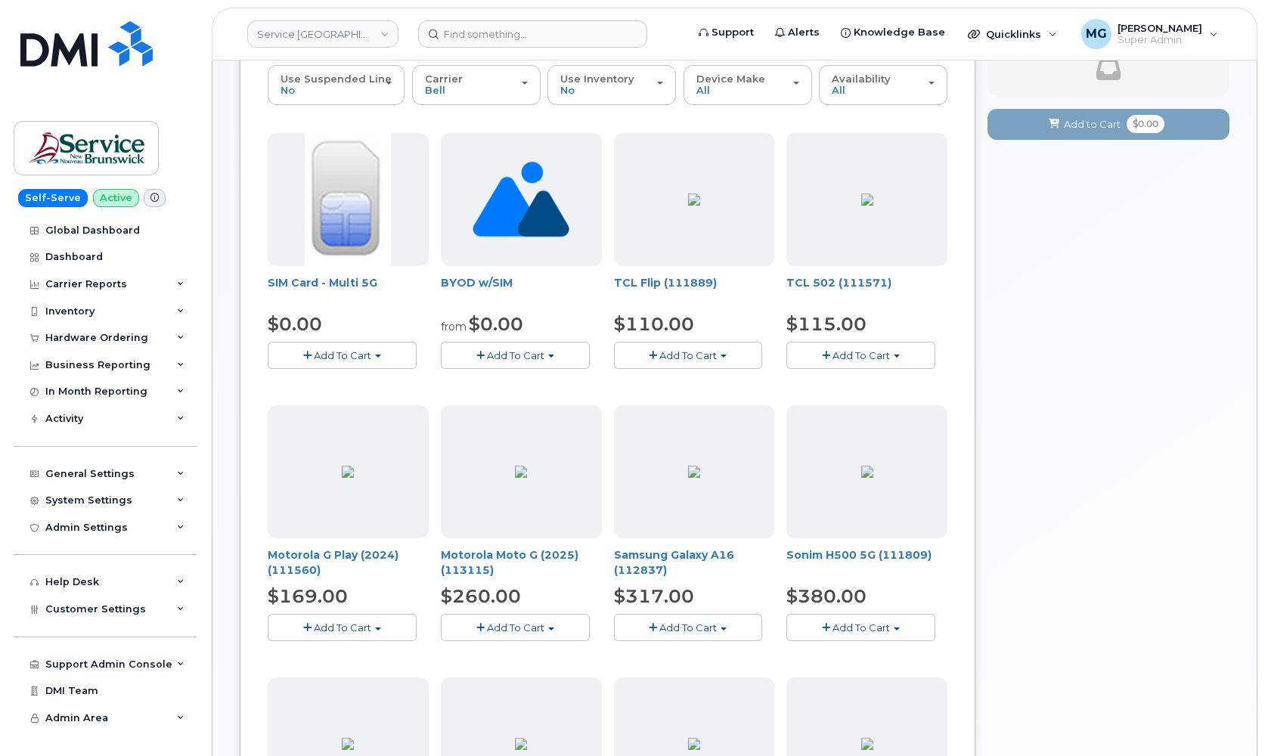
scroll to position [155, 0]
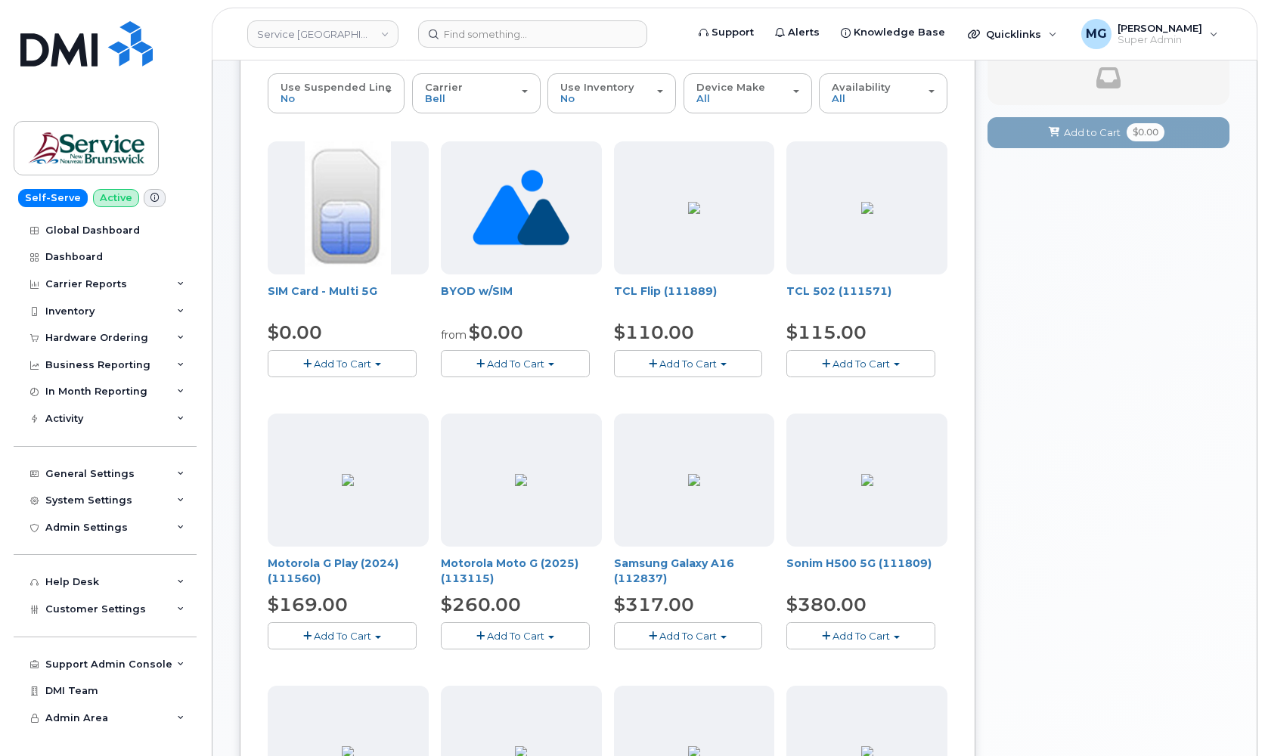
click at [514, 361] on span "Add To Cart" at bounding box center [515, 364] width 57 height 12
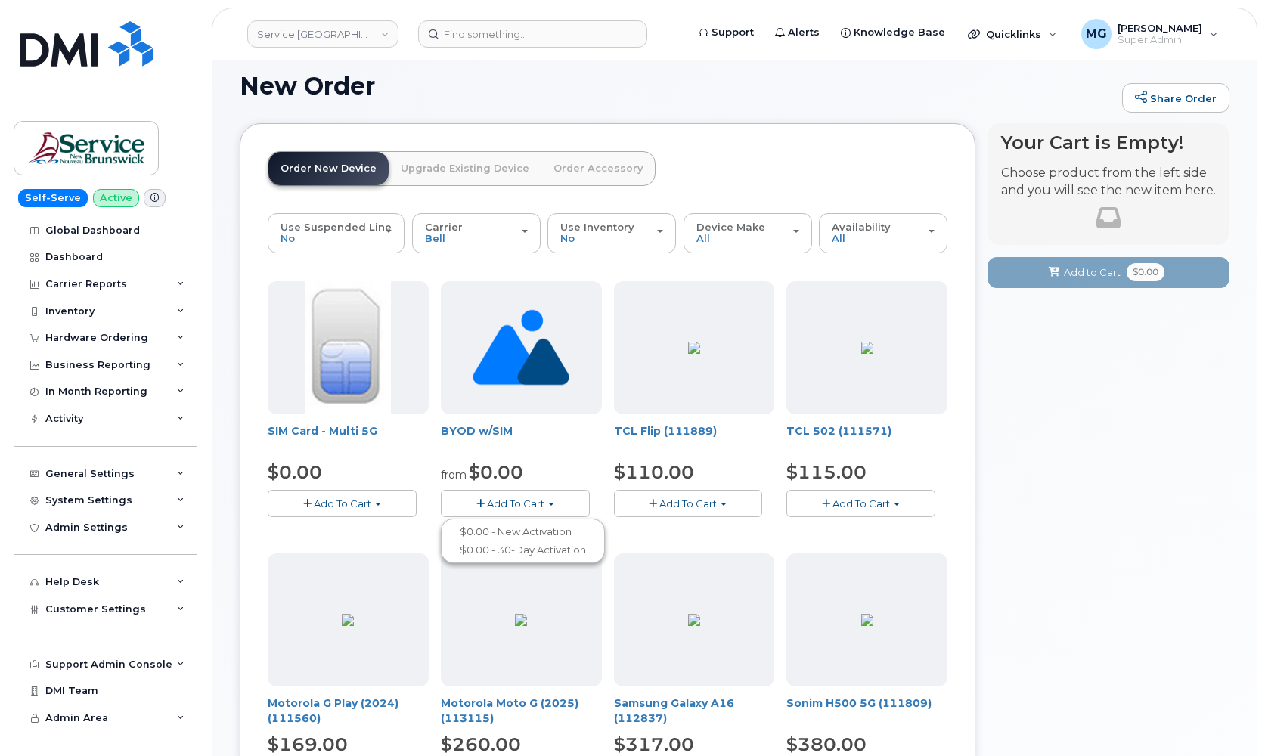
scroll to position [15, 0]
click at [876, 238] on div "Availability Permitted All" at bounding box center [883, 233] width 103 height 23
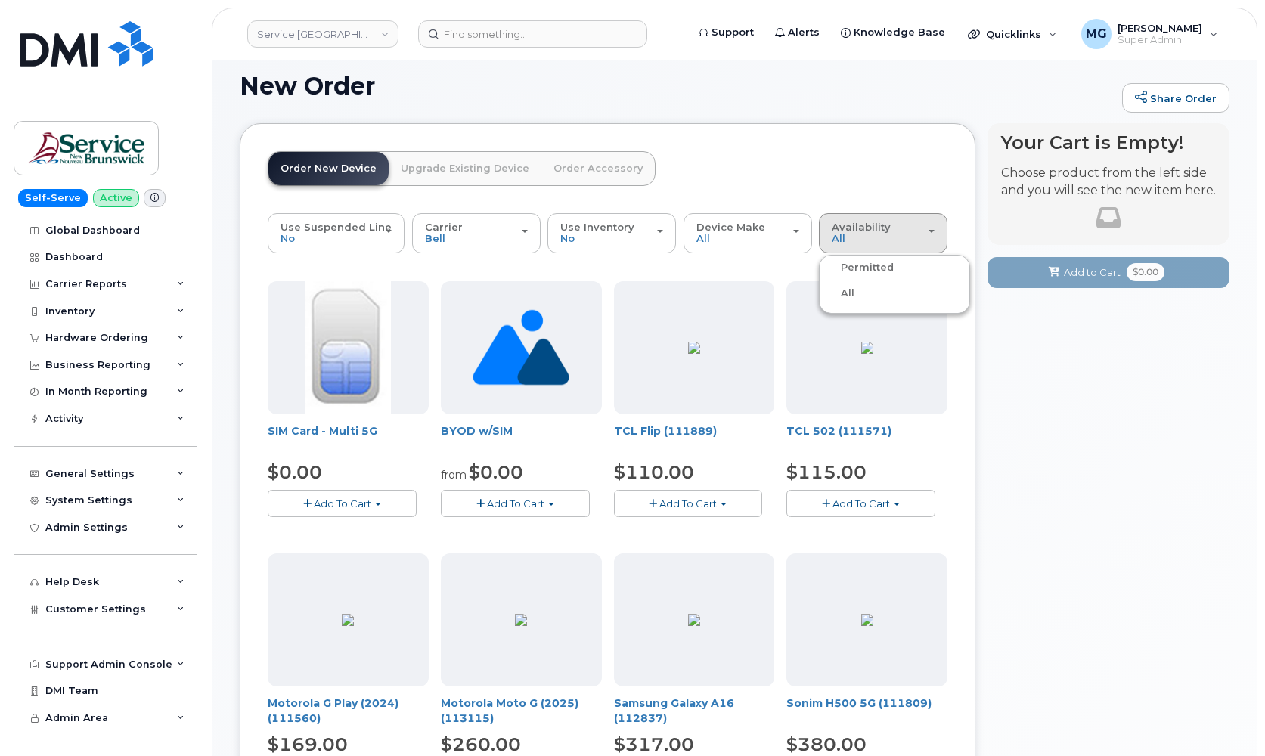
click at [862, 265] on label "Permitted" at bounding box center [858, 268] width 71 height 18
click at [0, 0] on input "Permitted" at bounding box center [0, 0] width 0 height 0
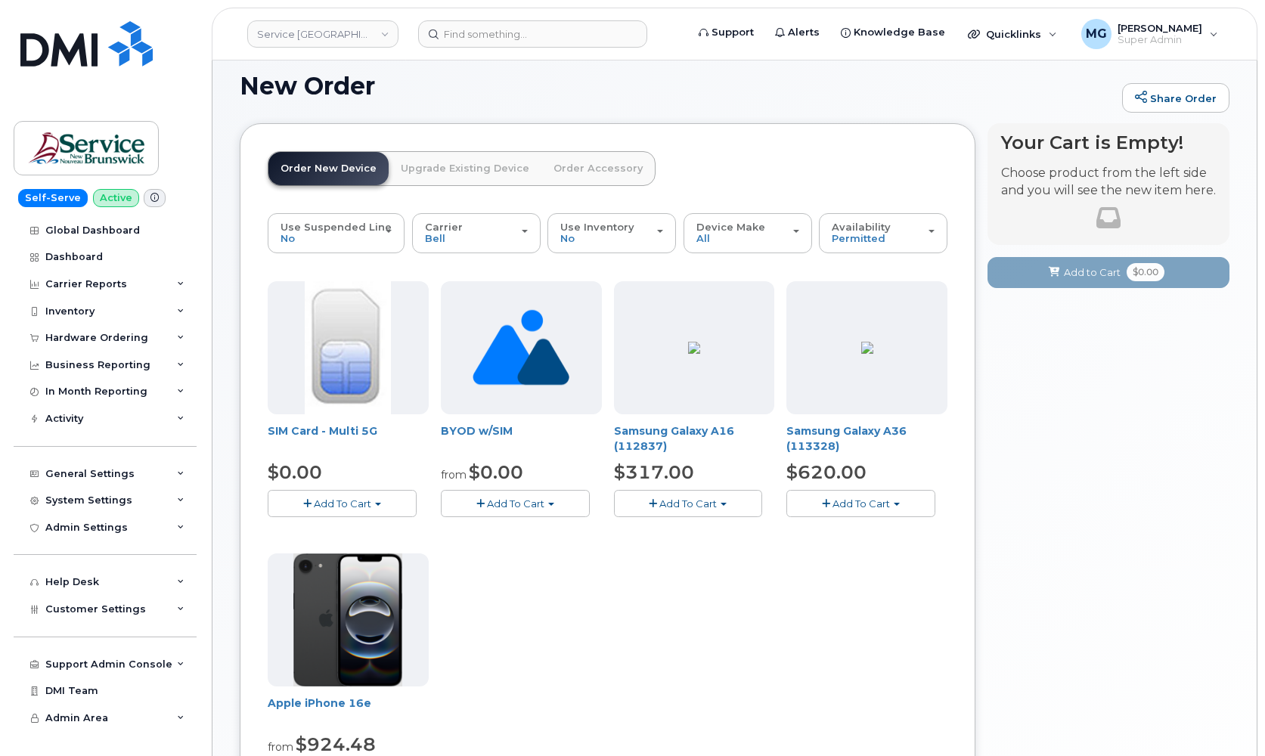
click at [520, 502] on span "Add To Cart" at bounding box center [515, 504] width 57 height 12
click at [379, 32] on link "Service New Brunswick (SNB)" at bounding box center [322, 33] width 151 height 27
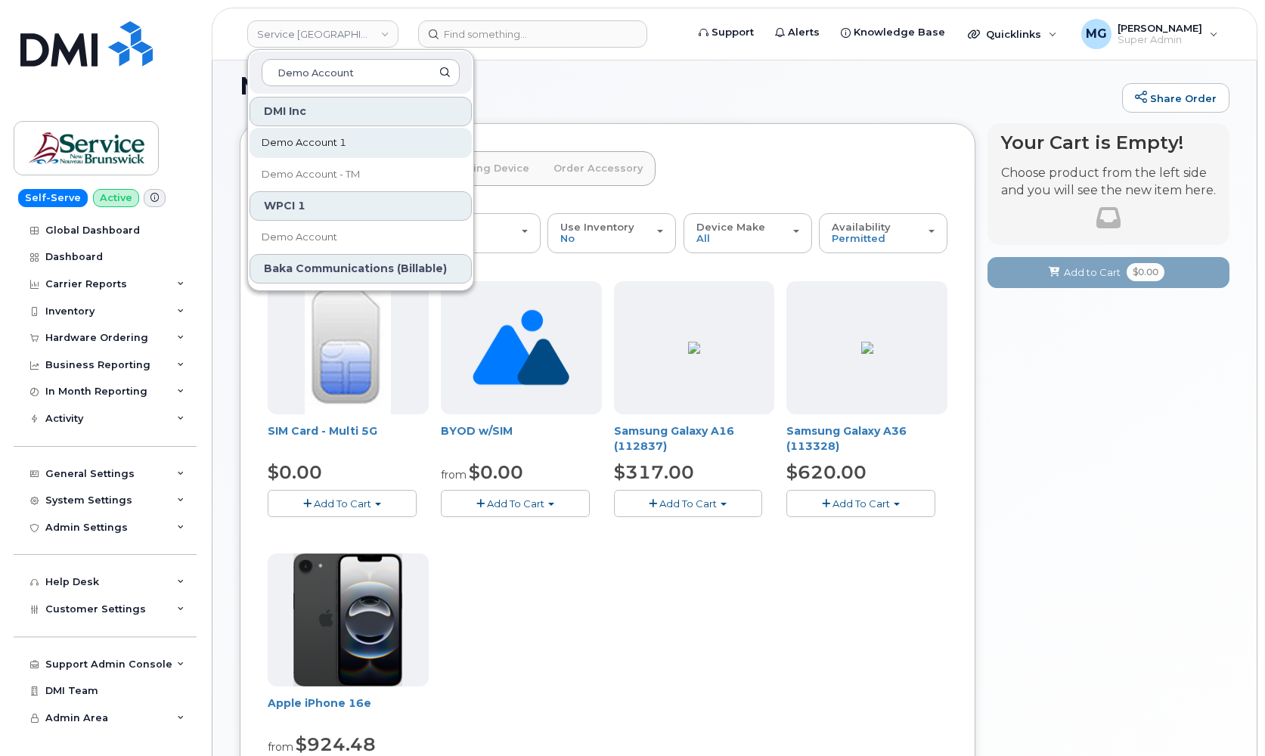
type input "Demo Account"
click at [312, 146] on span "Demo Account 1" at bounding box center [304, 142] width 85 height 15
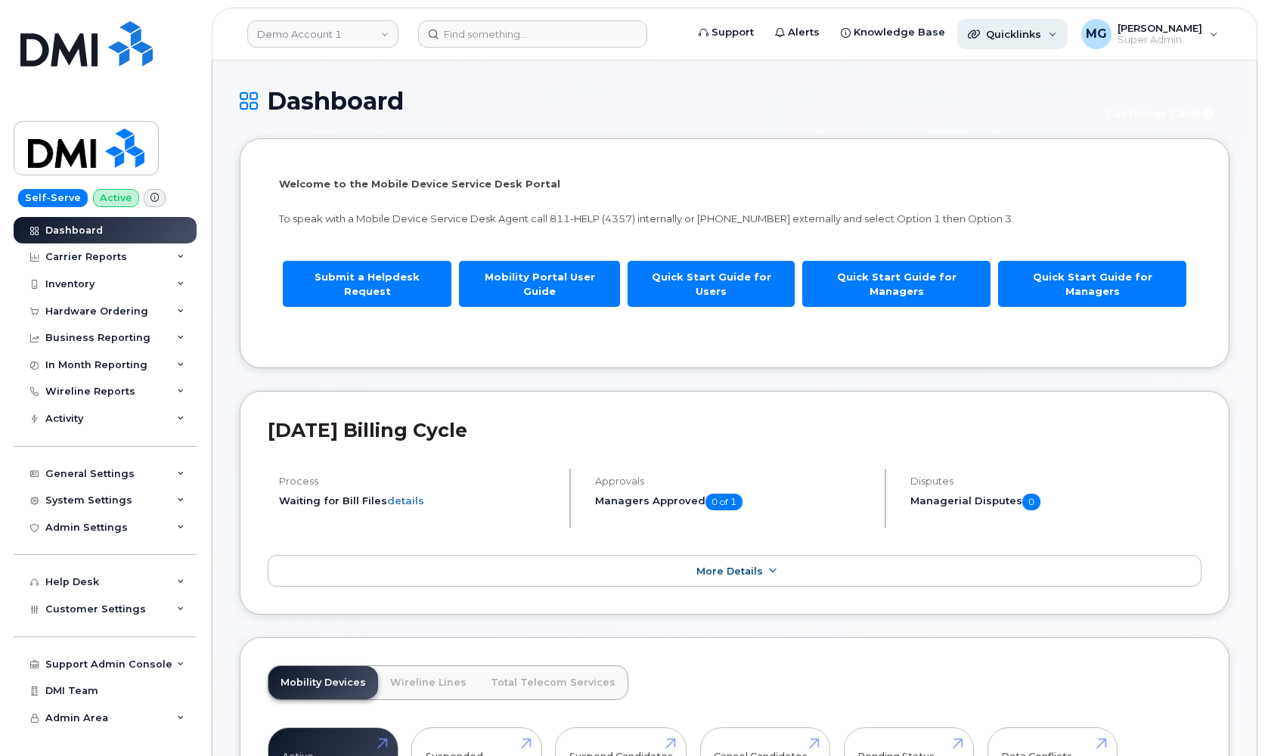
click at [998, 26] on div "Quicklinks" at bounding box center [1012, 34] width 110 height 30
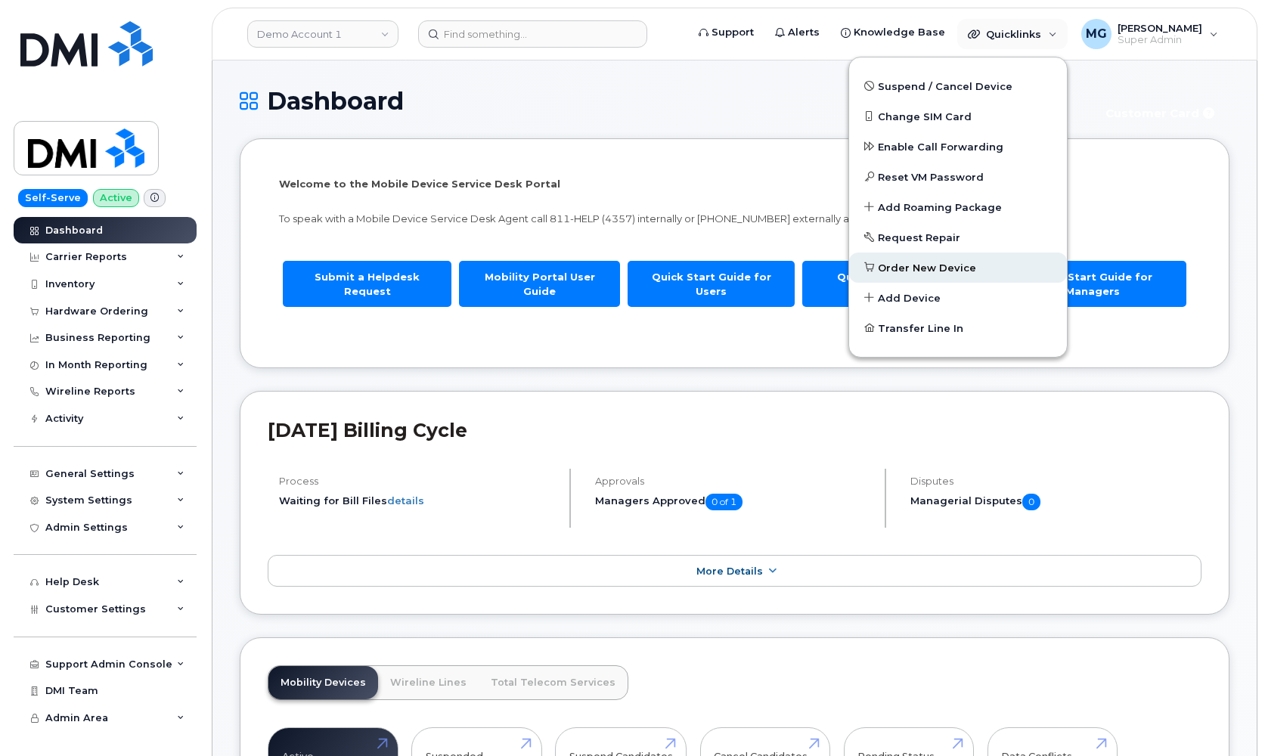
click at [895, 262] on span "Order New Device" at bounding box center [927, 268] width 98 height 15
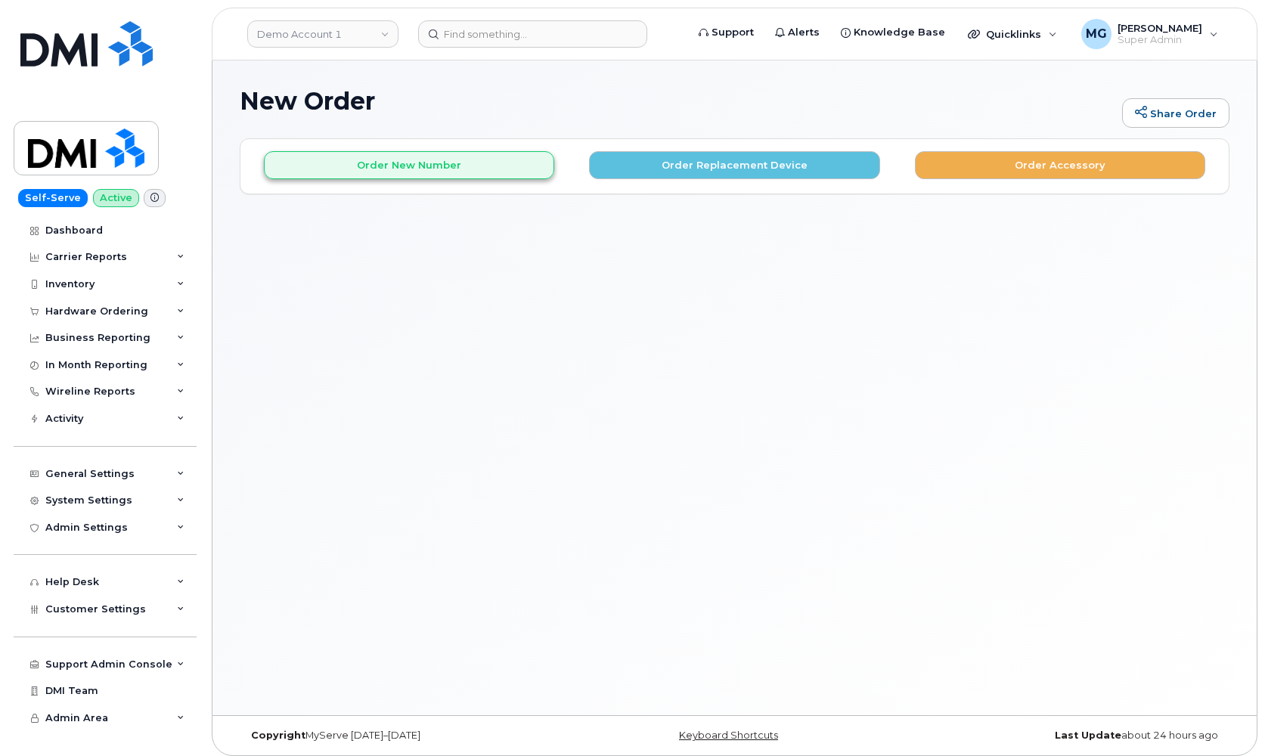
click at [453, 164] on button "Order New Number" at bounding box center [409, 165] width 290 height 28
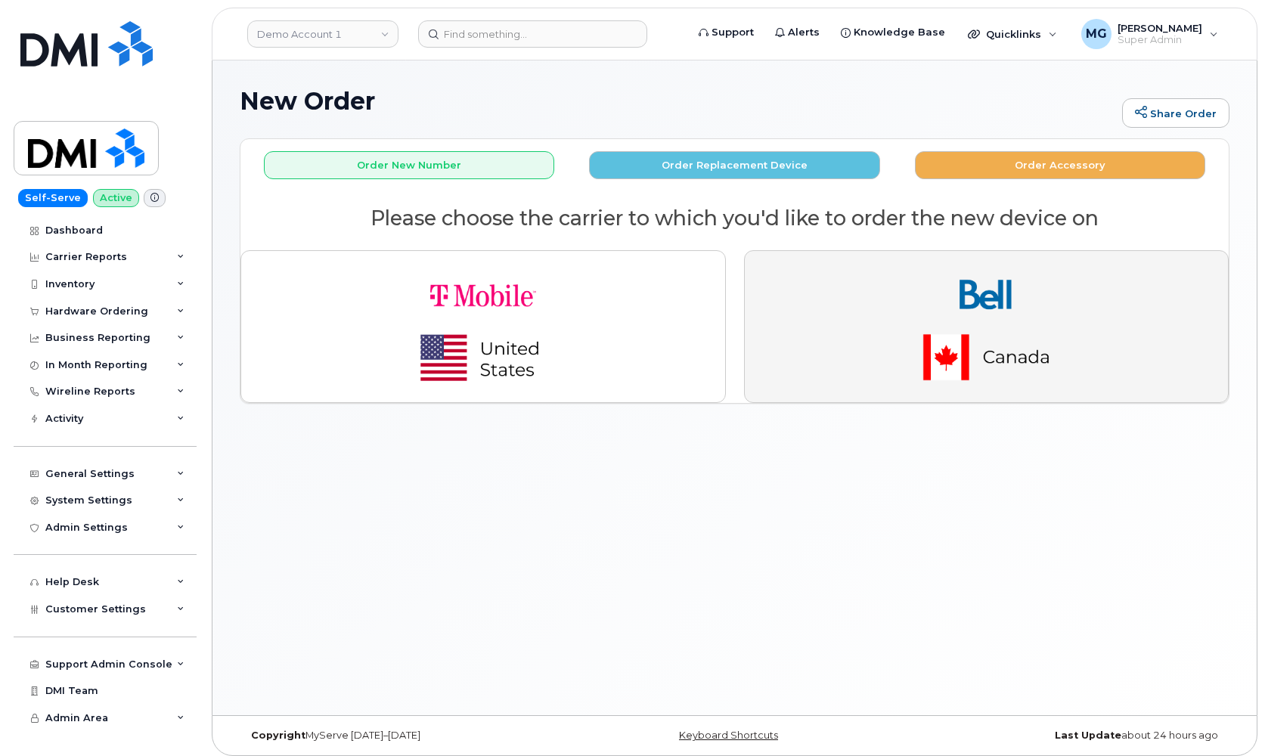
click at [988, 302] on img "button" at bounding box center [986, 326] width 212 height 127
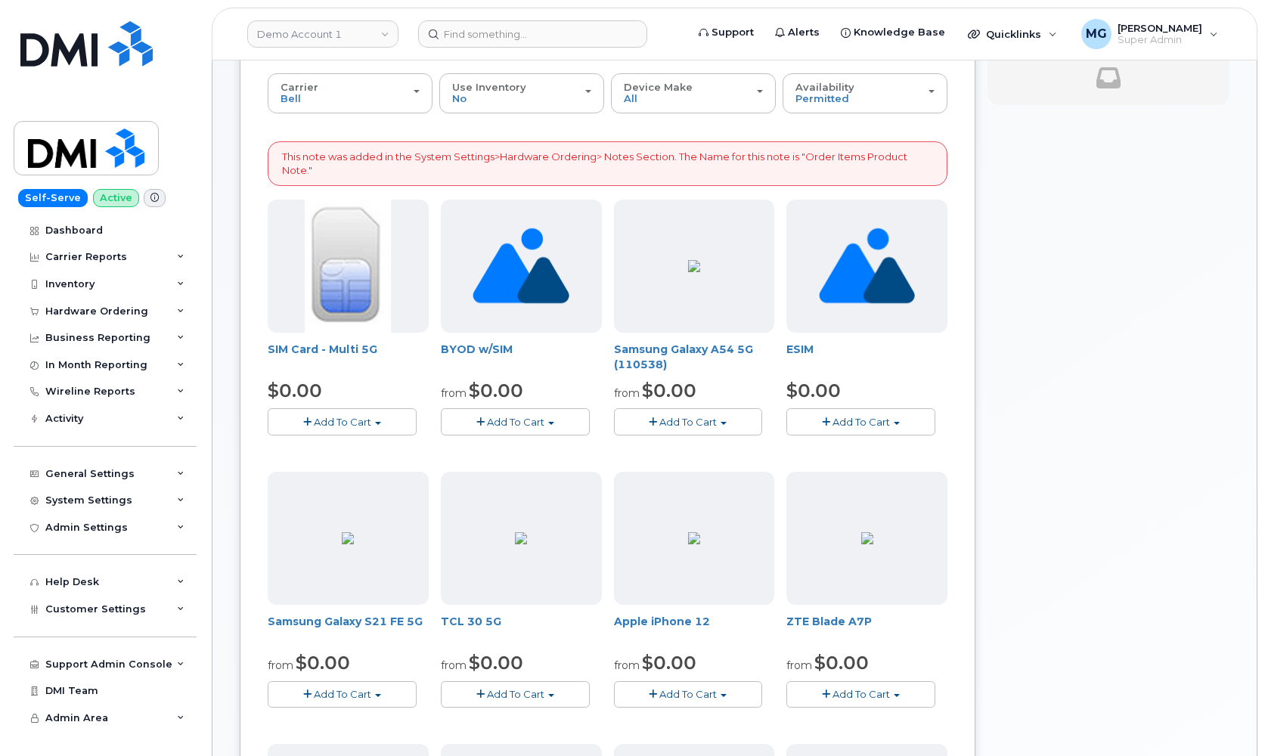
scroll to position [158, 0]
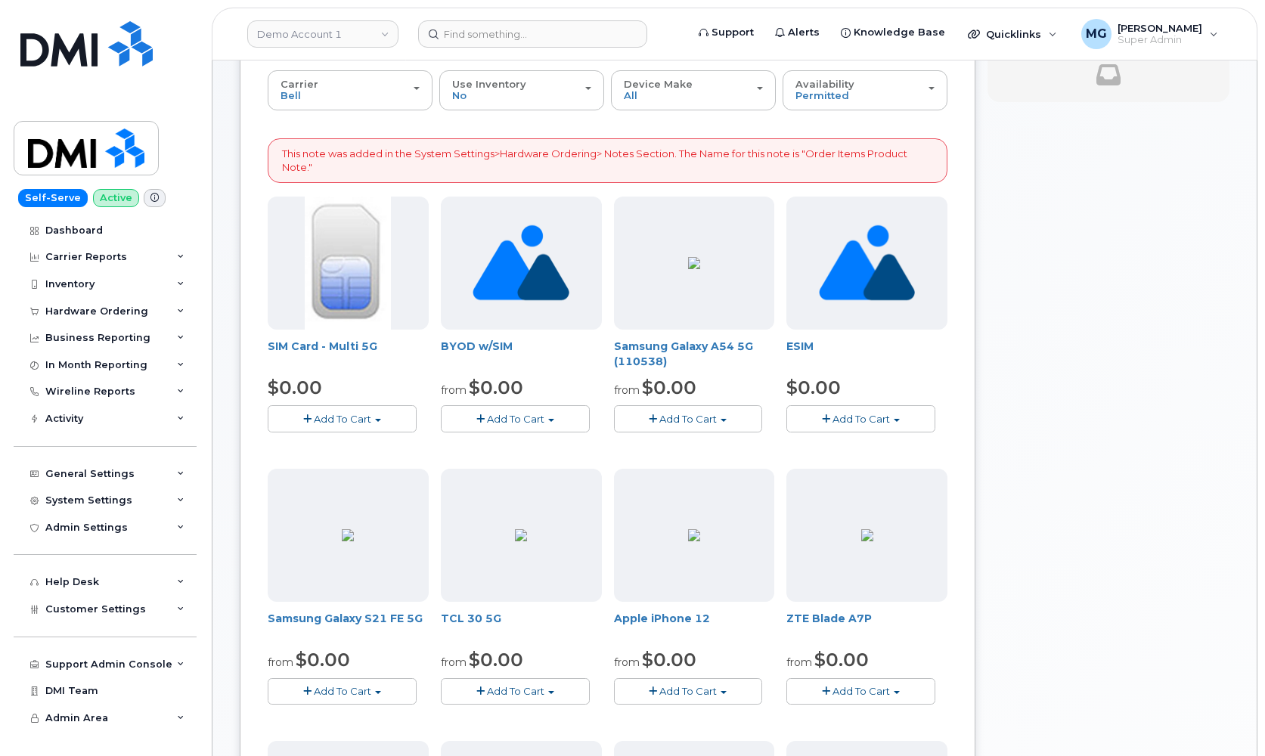
click at [524, 413] on span "Add To Cart" at bounding box center [515, 419] width 57 height 12
click at [511, 458] on link "$0.00 - 30-Day Activation" at bounding box center [523, 465] width 157 height 19
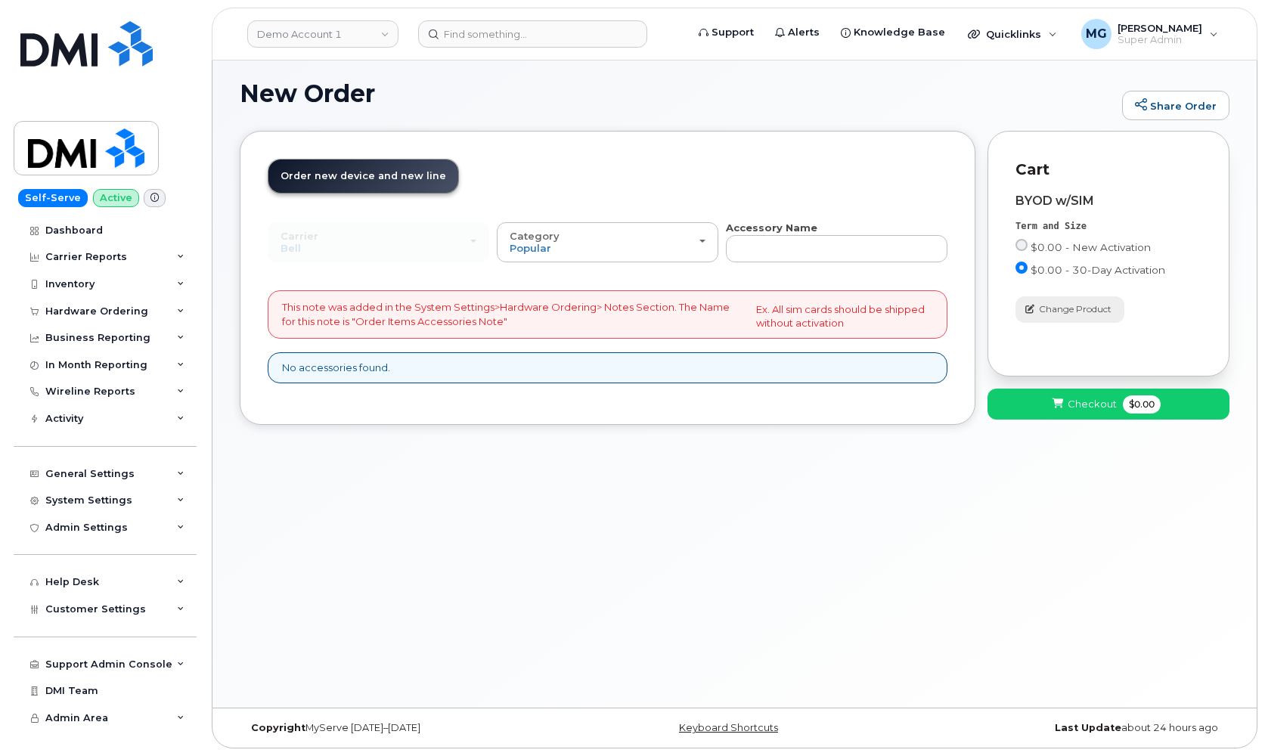
click at [1066, 305] on span "Change Product" at bounding box center [1075, 309] width 73 height 14
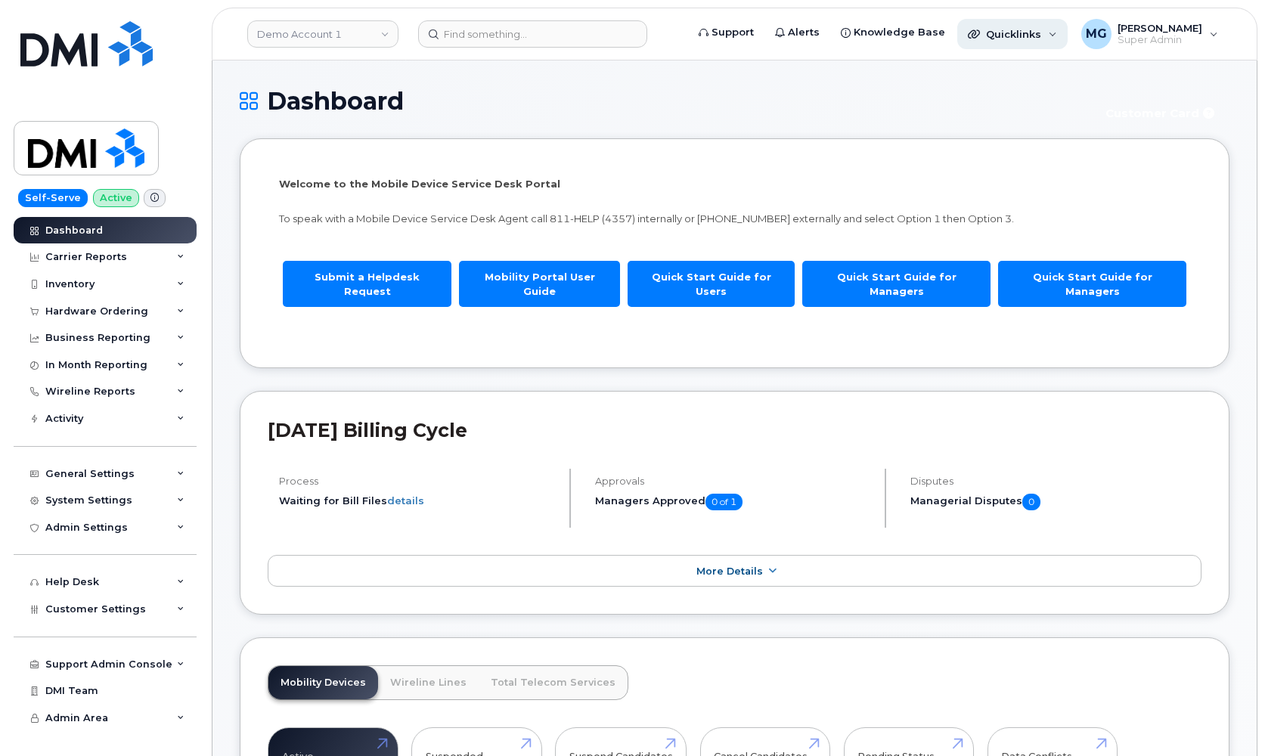
click at [1025, 34] on span "Quicklinks" at bounding box center [1013, 34] width 55 height 12
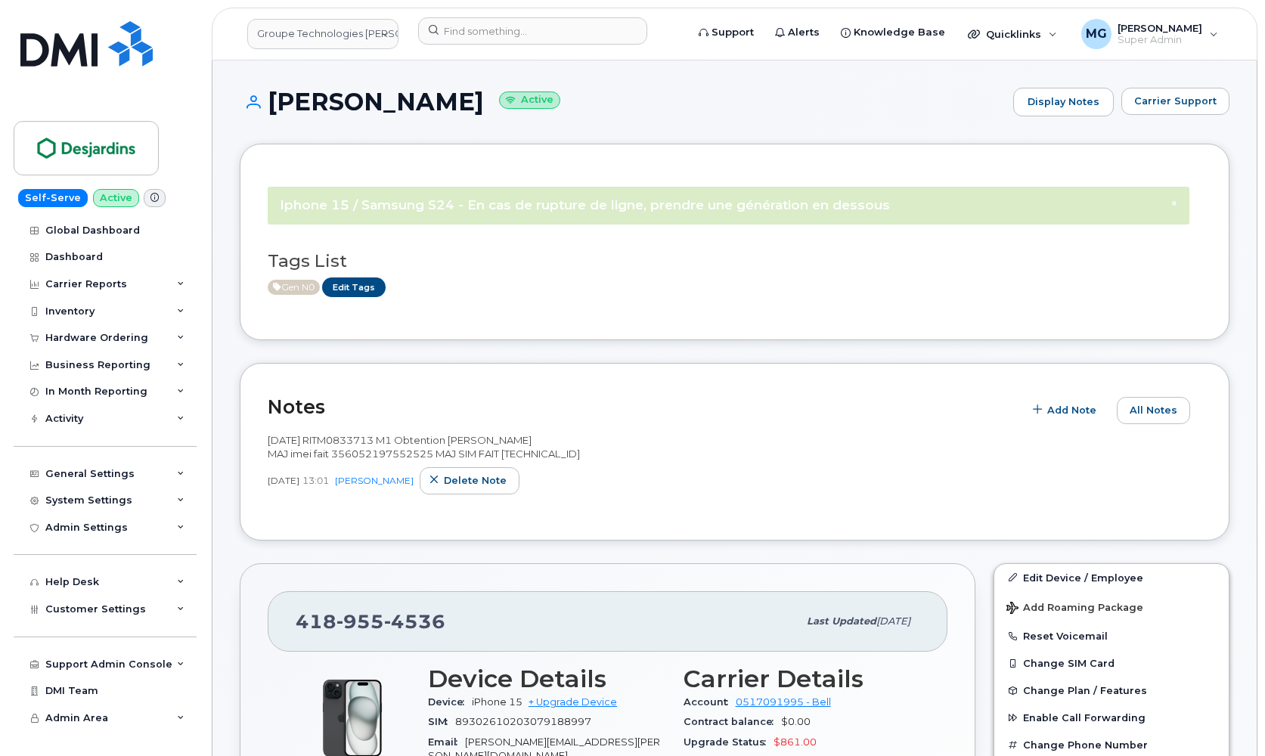
scroll to position [4182, 0]
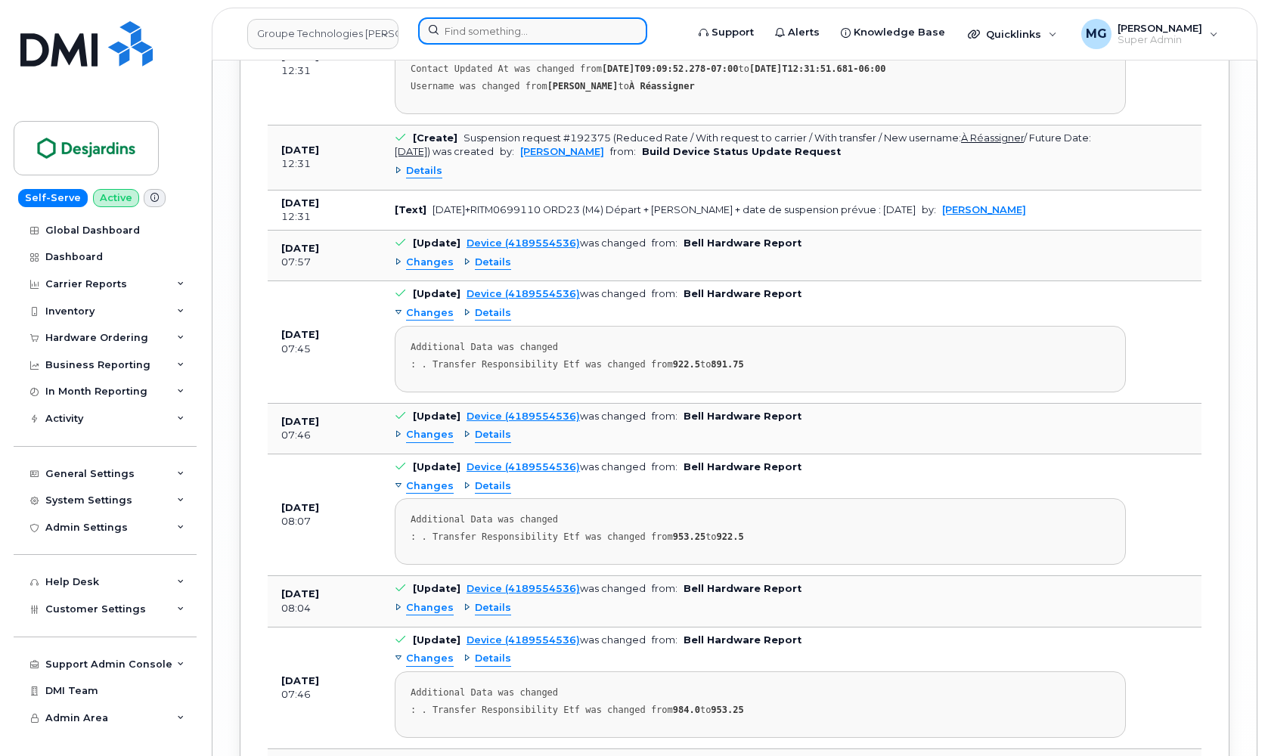
click at [436, 31] on input at bounding box center [532, 30] width 229 height 27
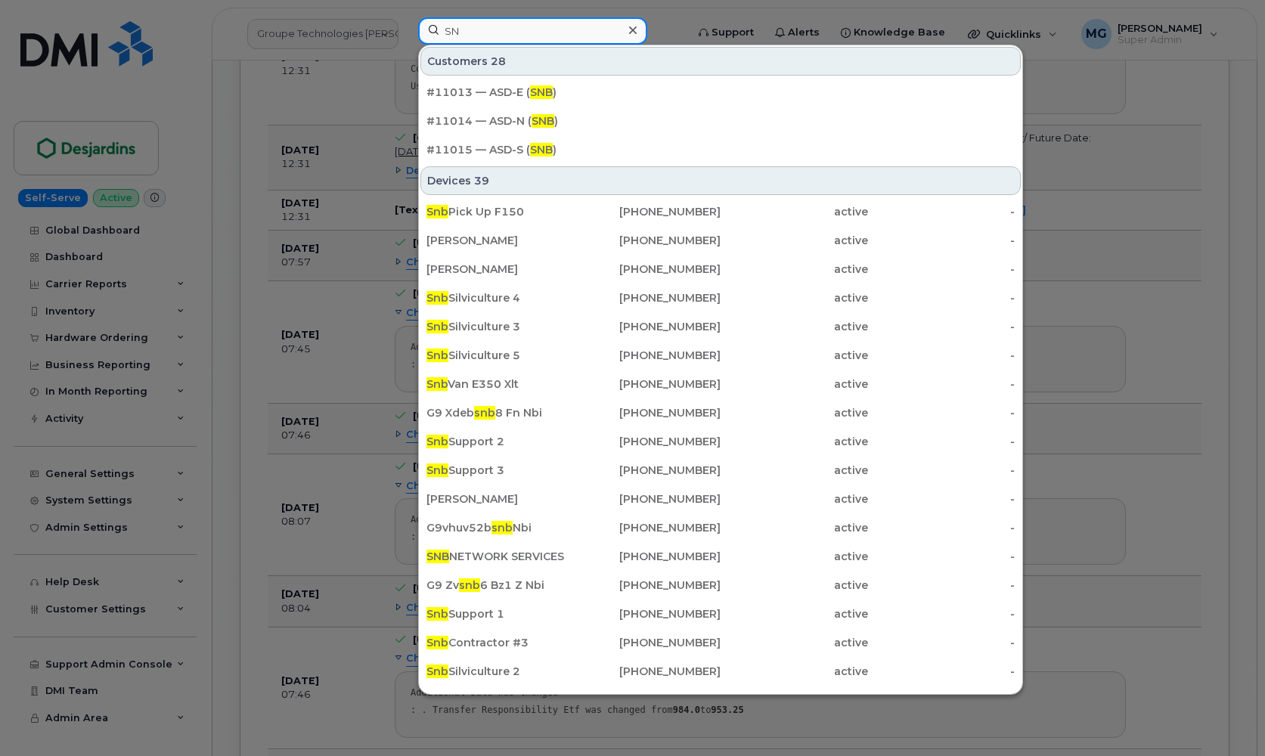
type input "S"
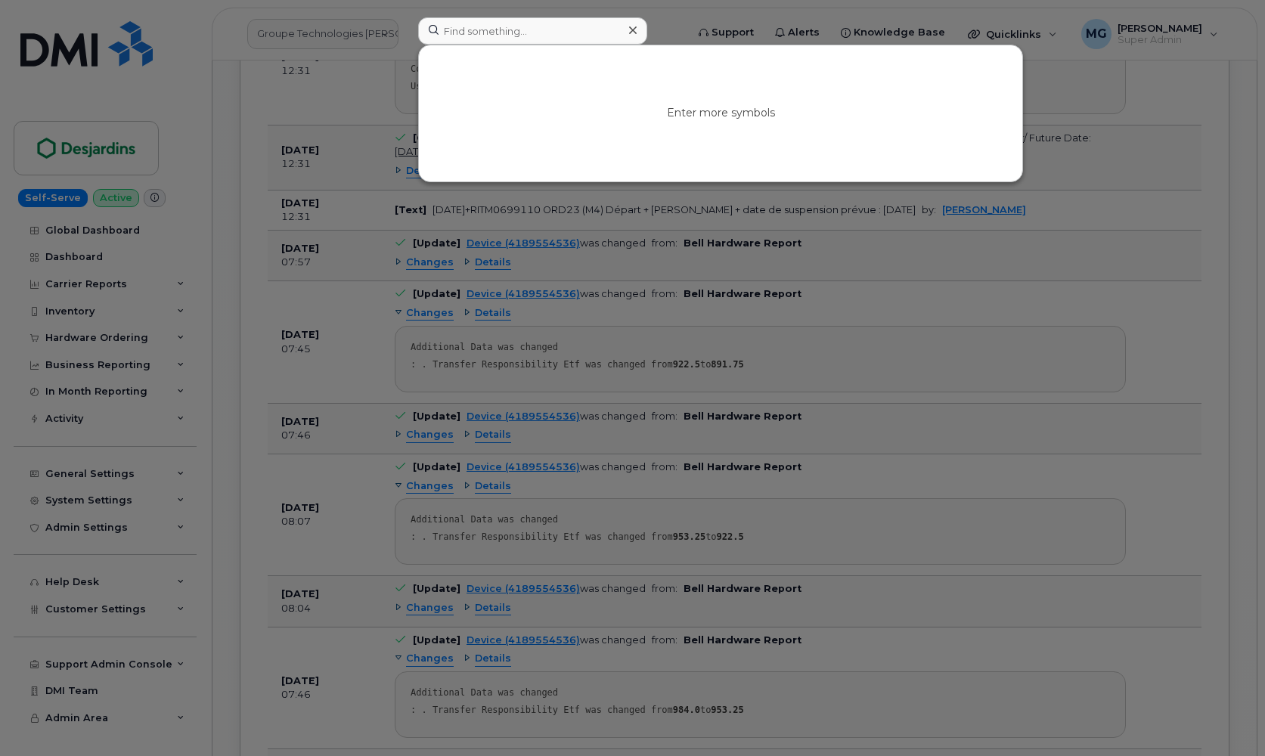
click at [317, 38] on div at bounding box center [632, 378] width 1265 height 756
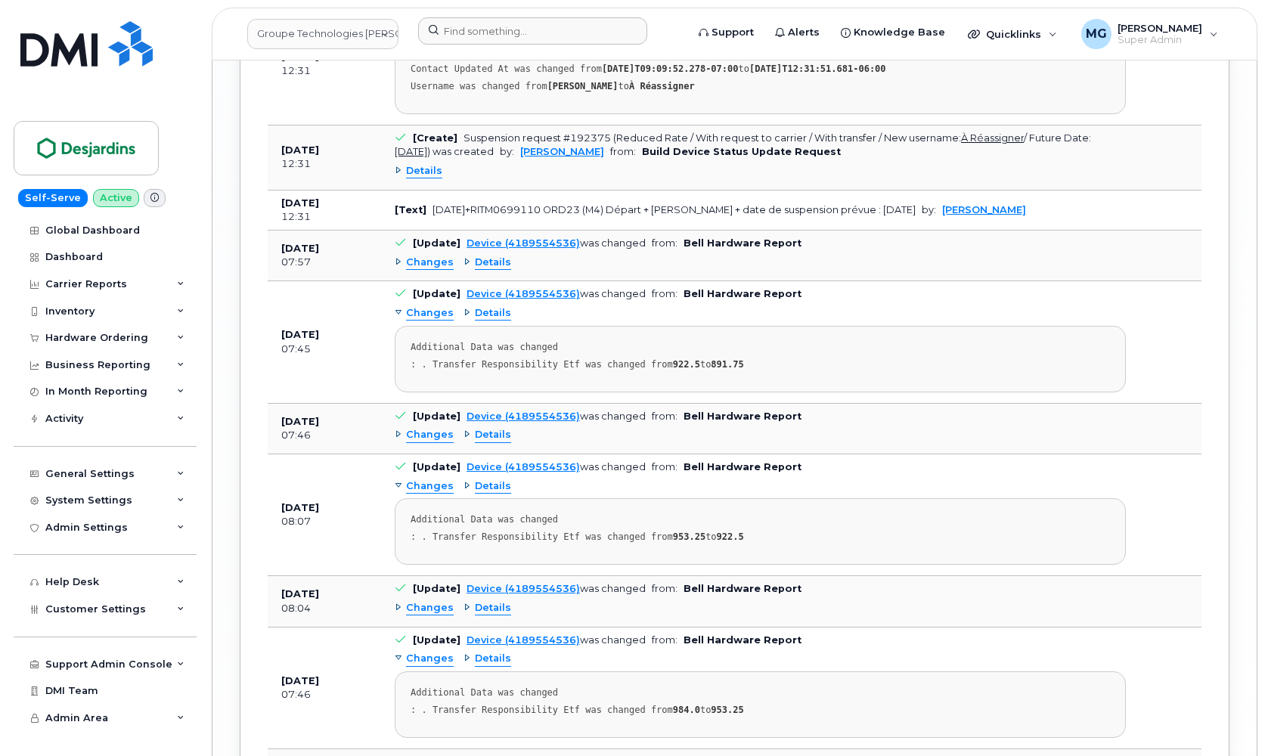
click at [317, 38] on link "Groupe Technologies [PERSON_NAME]" at bounding box center [322, 34] width 151 height 30
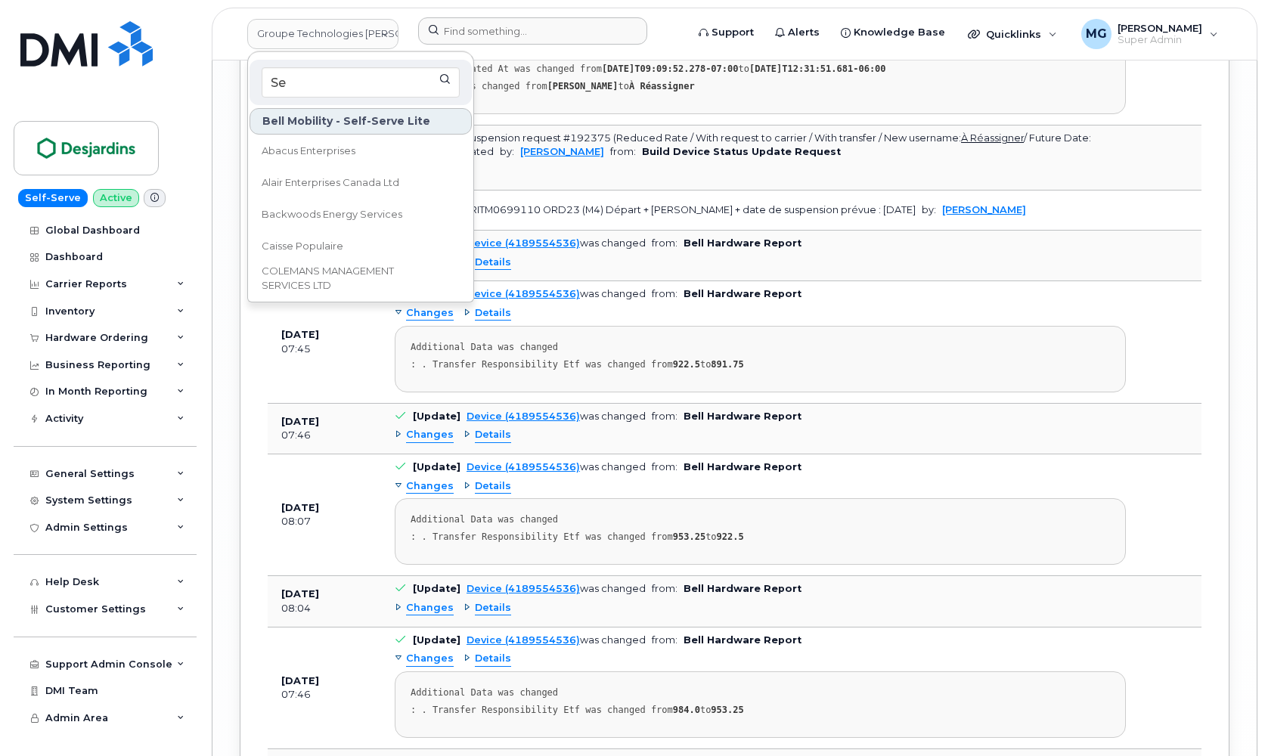
type input "S"
type input "e"
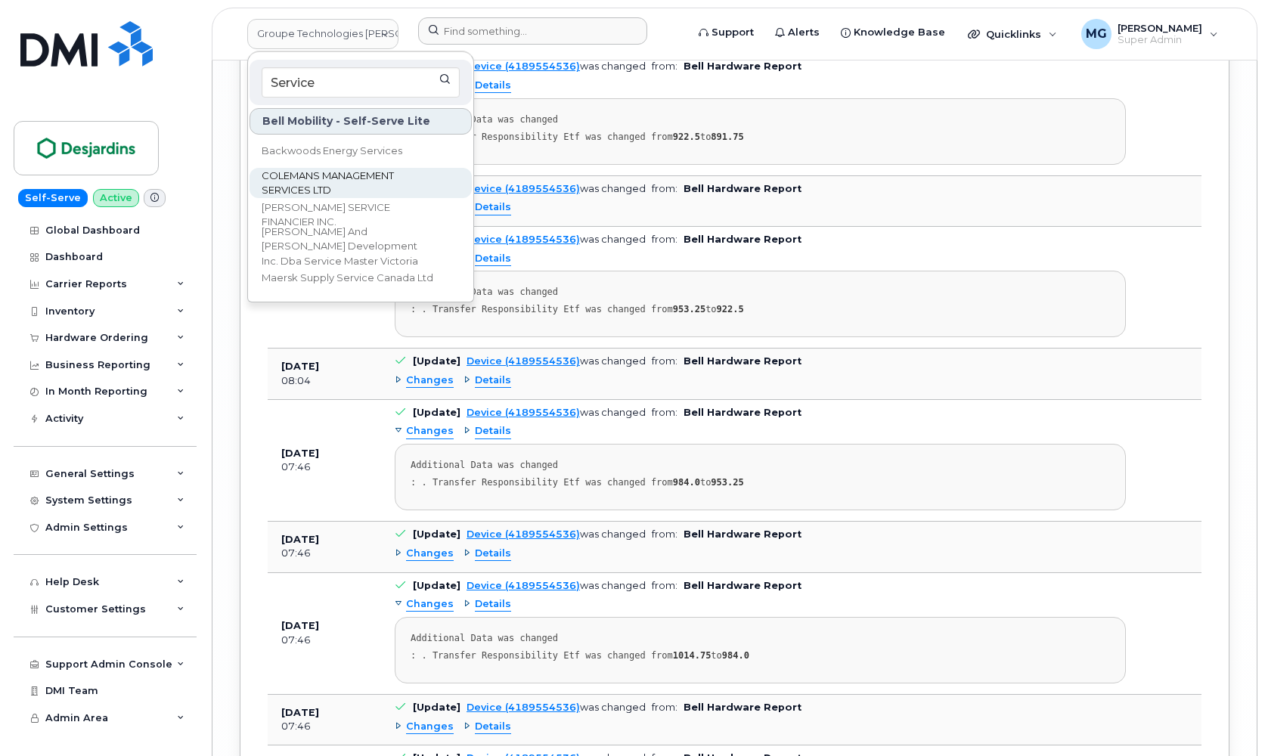
scroll to position [4410, 0]
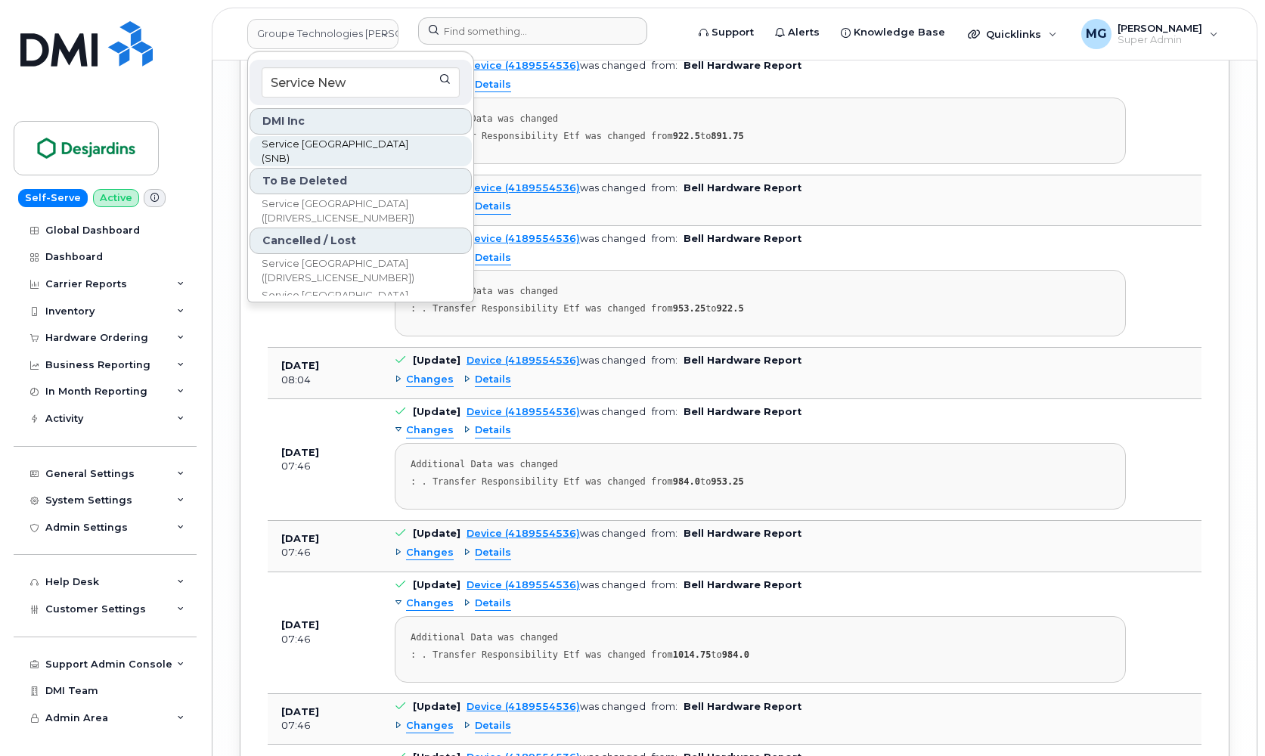
type input "Service New"
click at [331, 148] on span "Service [GEOGRAPHIC_DATA] (SNB)" at bounding box center [349, 151] width 174 height 29
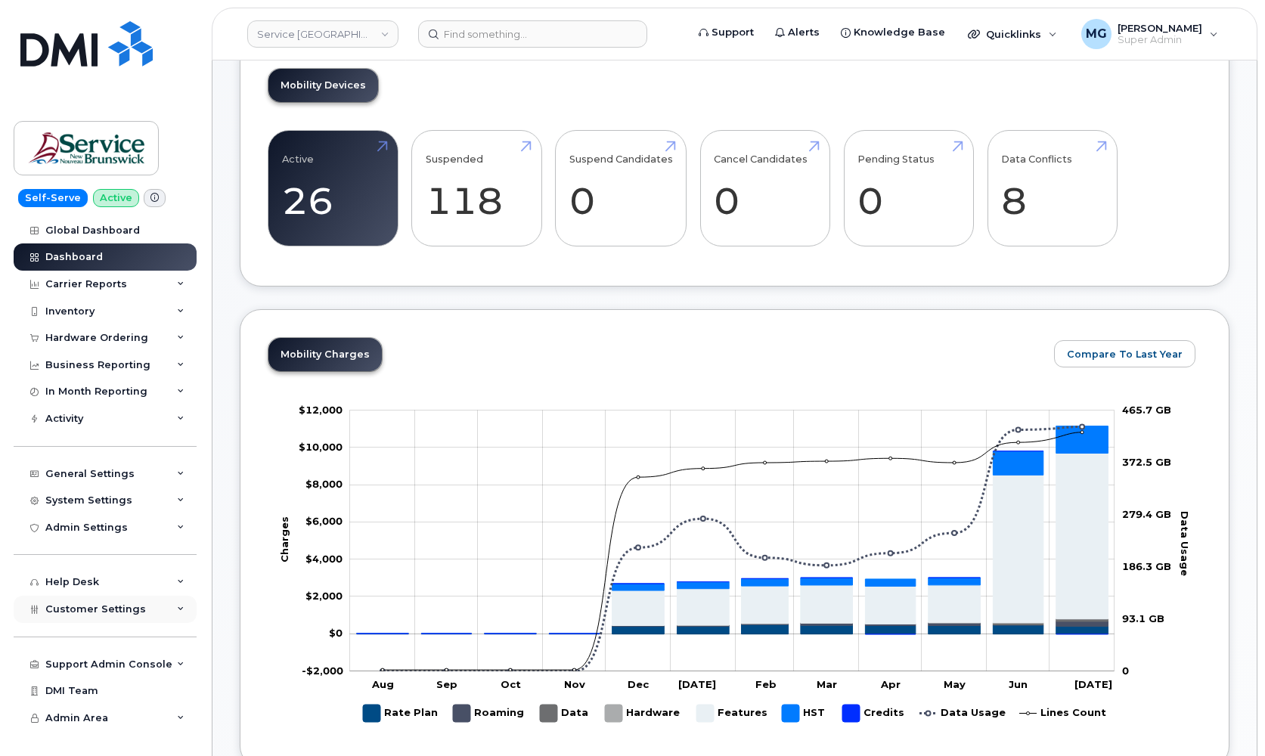
scroll to position [456, 0]
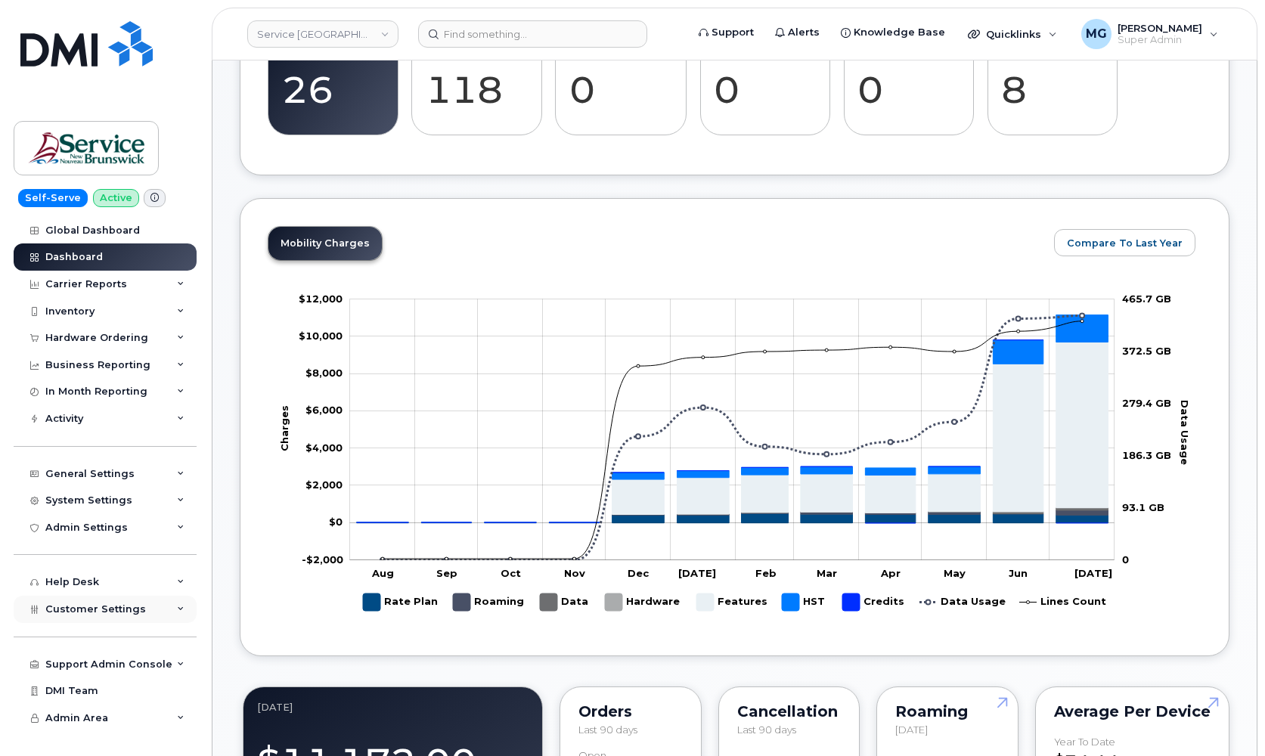
click at [87, 605] on span "Customer Settings" at bounding box center [95, 608] width 101 height 11
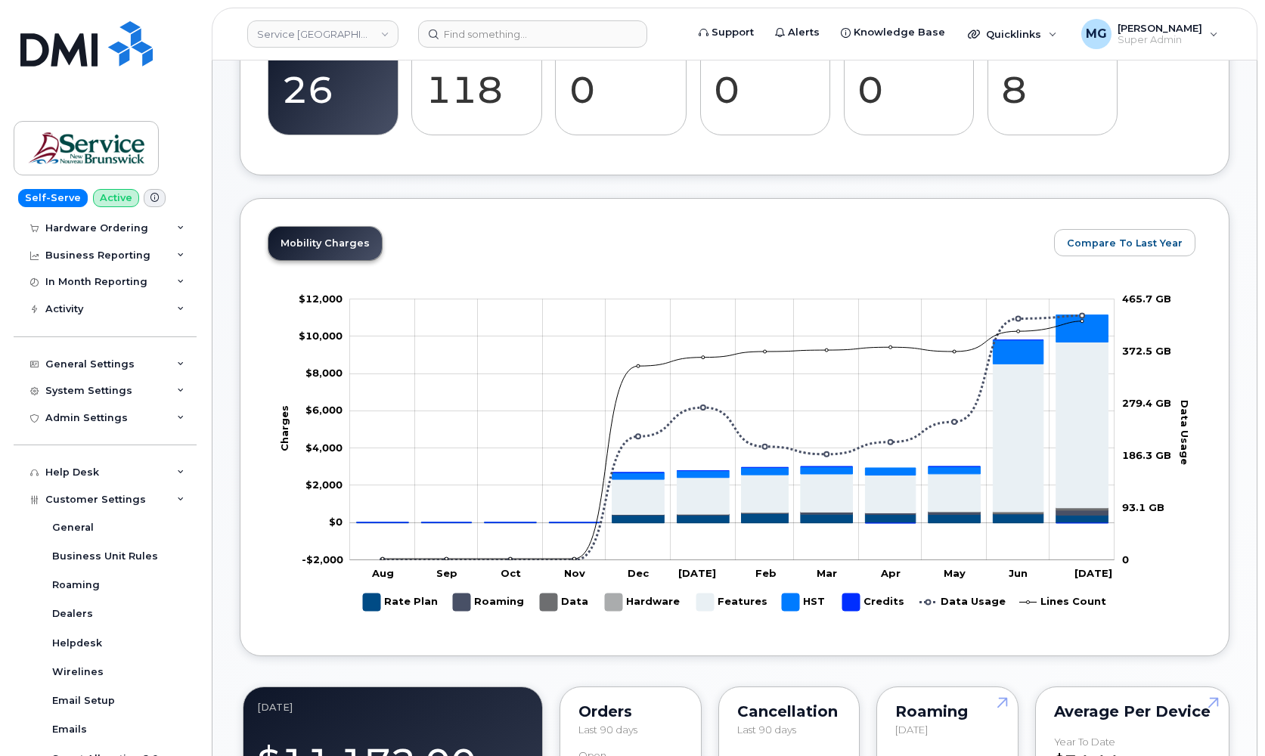
scroll to position [100, 0]
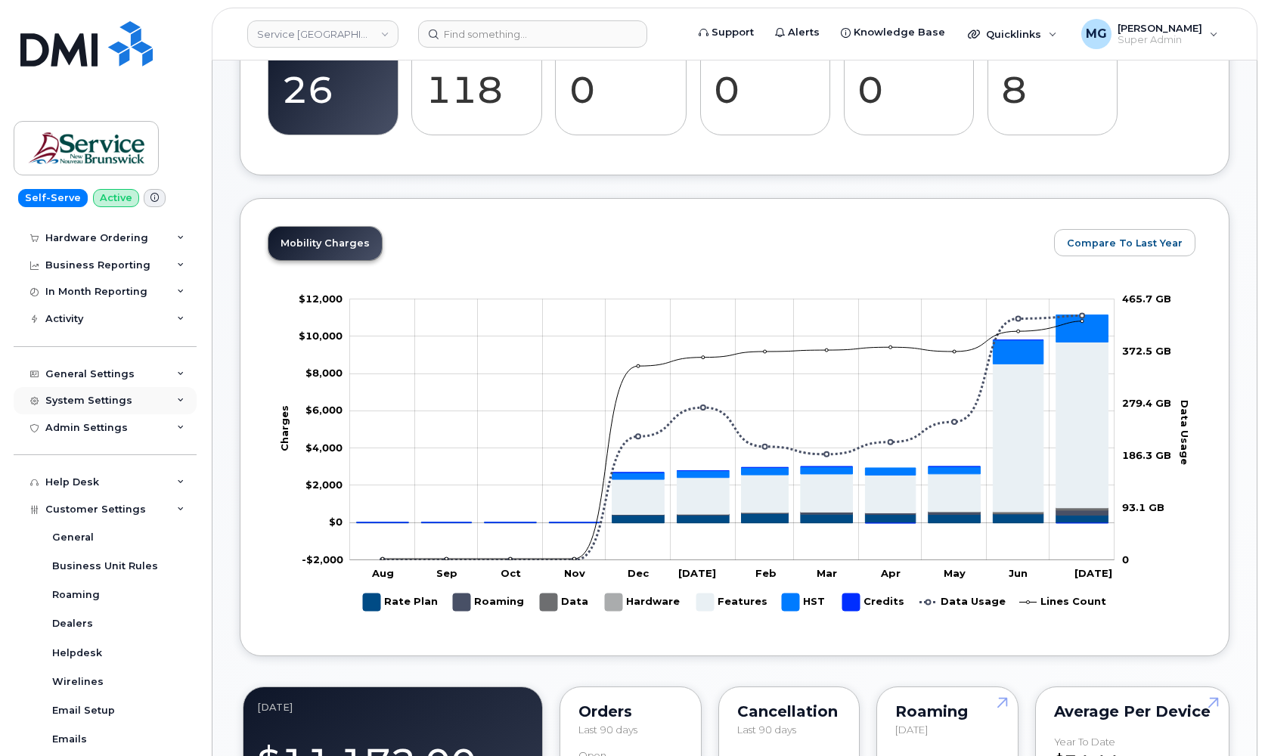
click at [83, 395] on div "System Settings" at bounding box center [88, 401] width 87 height 12
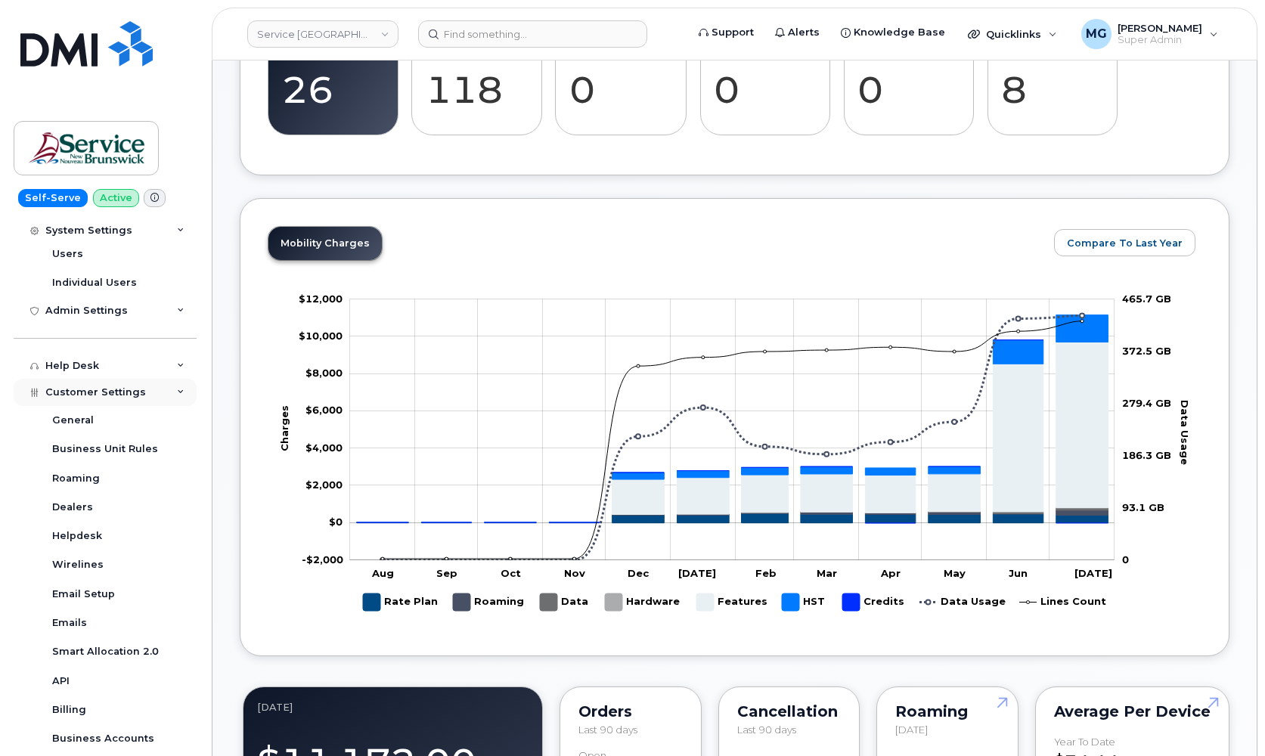
scroll to position [441, 0]
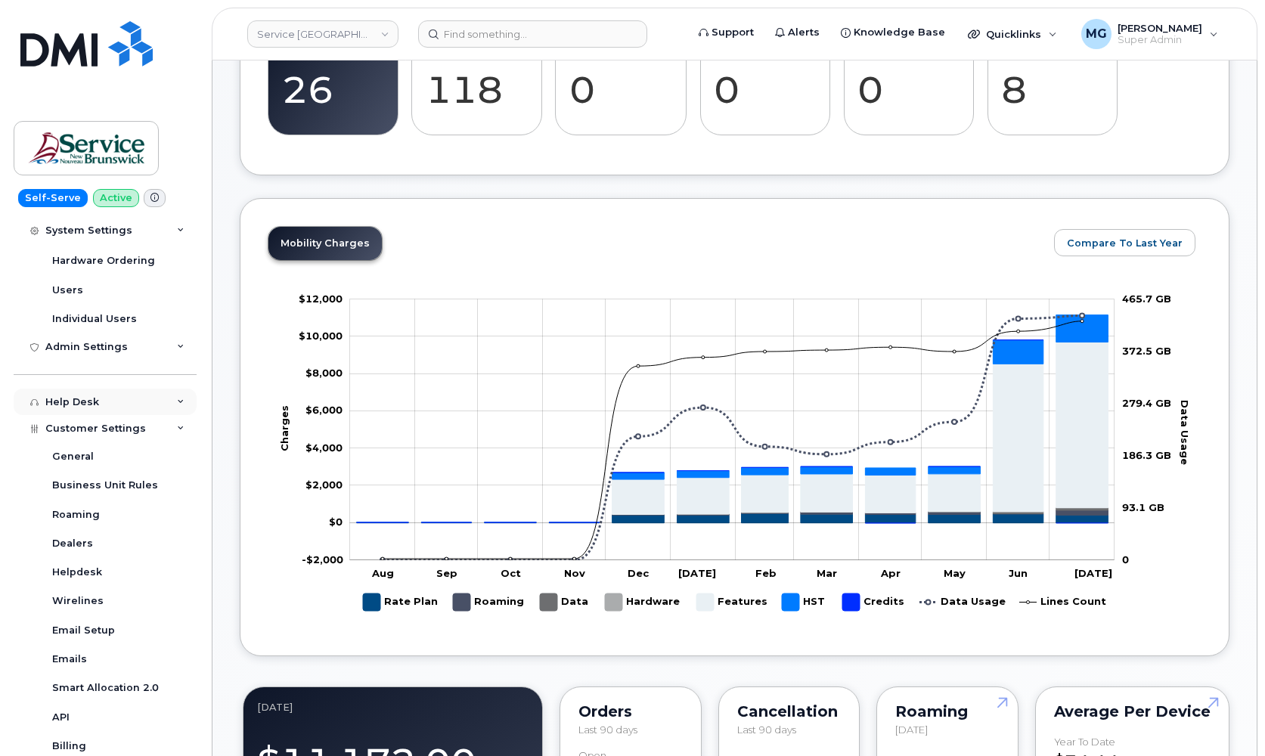
click at [80, 396] on div "Help Desk" at bounding box center [72, 402] width 54 height 12
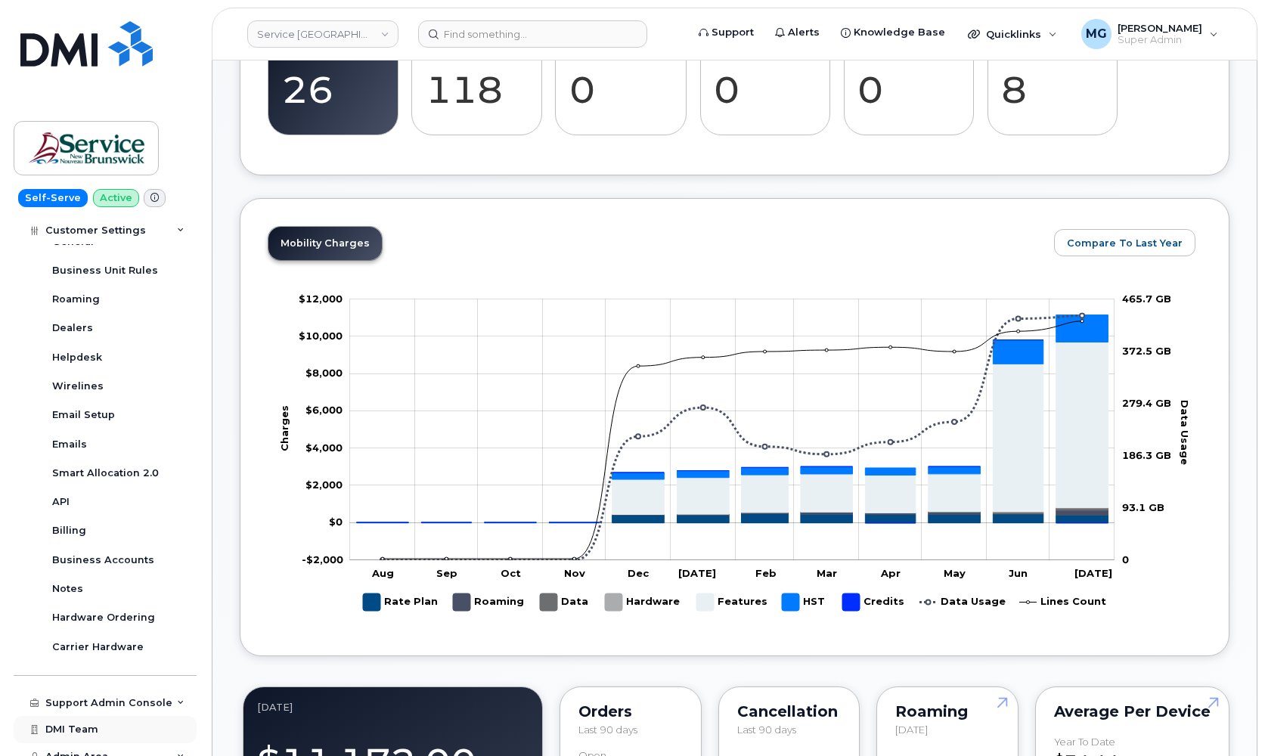
scroll to position [916, 0]
click at [105, 698] on div "Support Admin Console" at bounding box center [108, 704] width 127 height 12
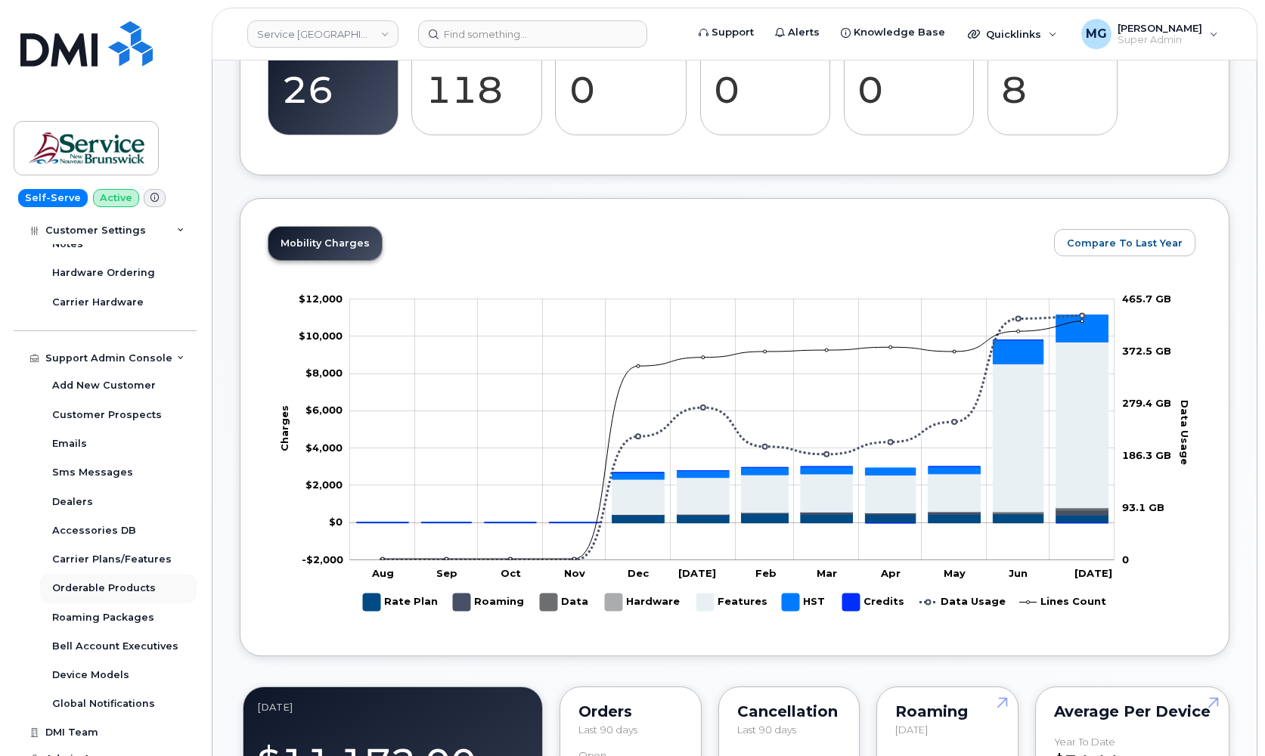
scroll to position [1261, 0]
click at [104, 582] on div "Orderable Products" at bounding box center [104, 589] width 104 height 14
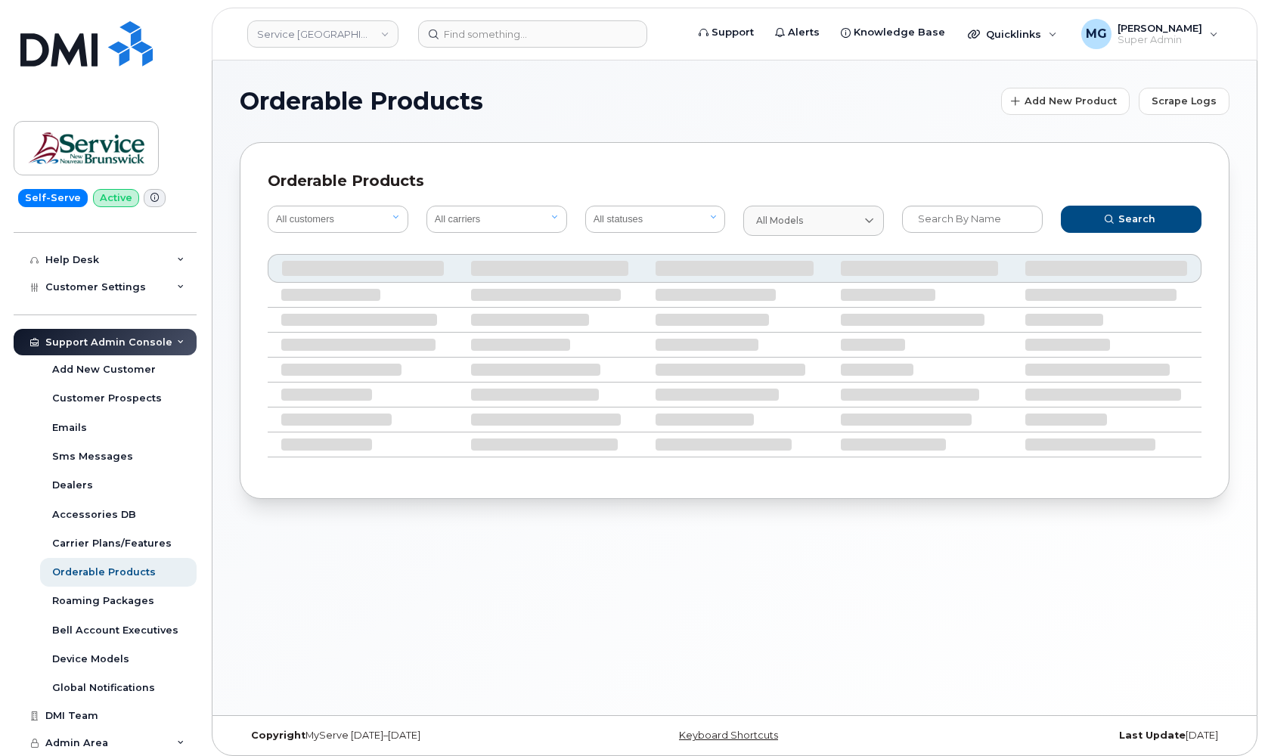
scroll to position [312, 0]
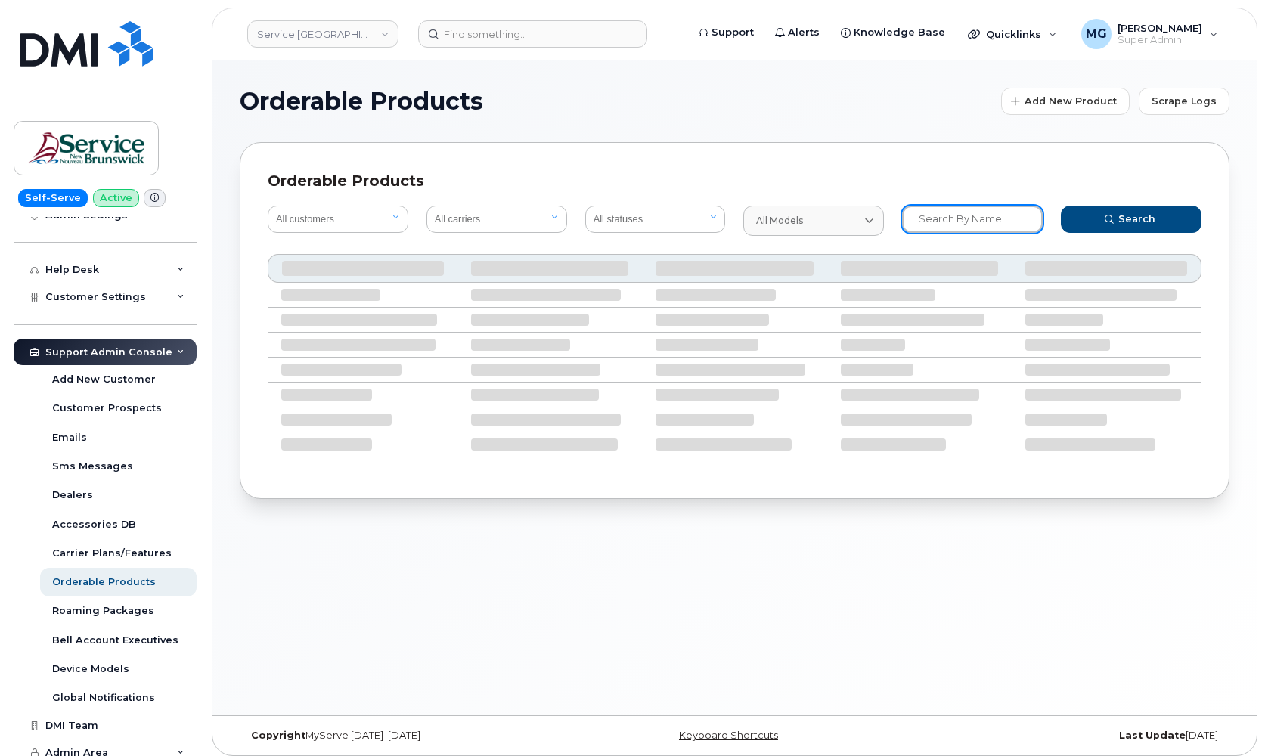
click at [932, 218] on input "text" at bounding box center [972, 219] width 141 height 27
type input "S"
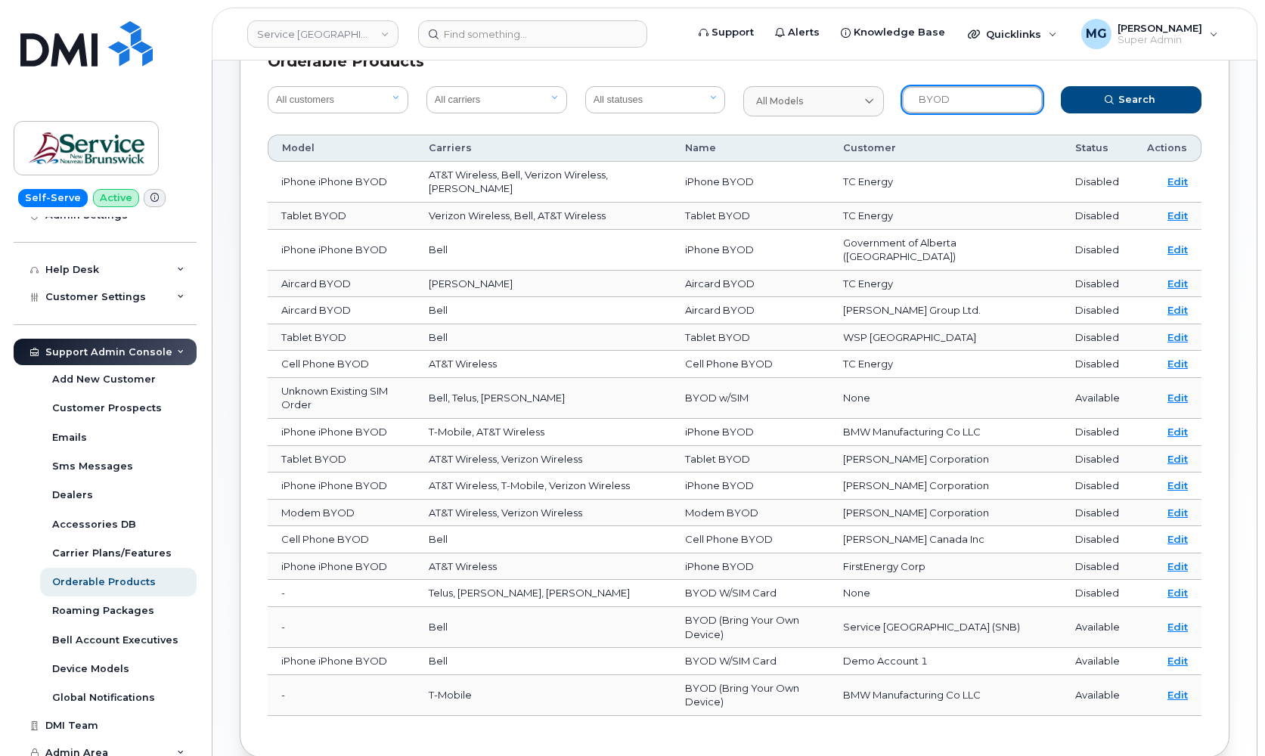
scroll to position [118, 0]
type input "BYOD"
click at [1180, 622] on link "Edit" at bounding box center [1178, 628] width 20 height 12
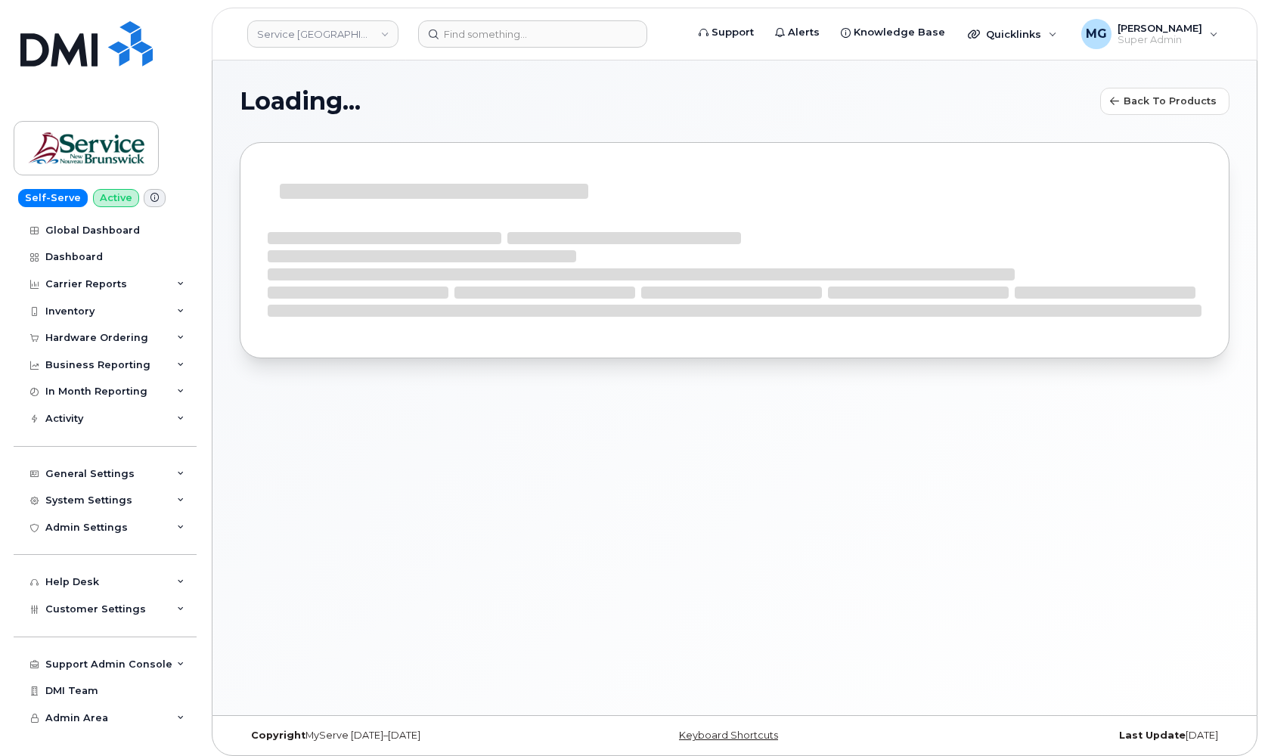
select select "bell"
